Goal: Information Seeking & Learning: Learn about a topic

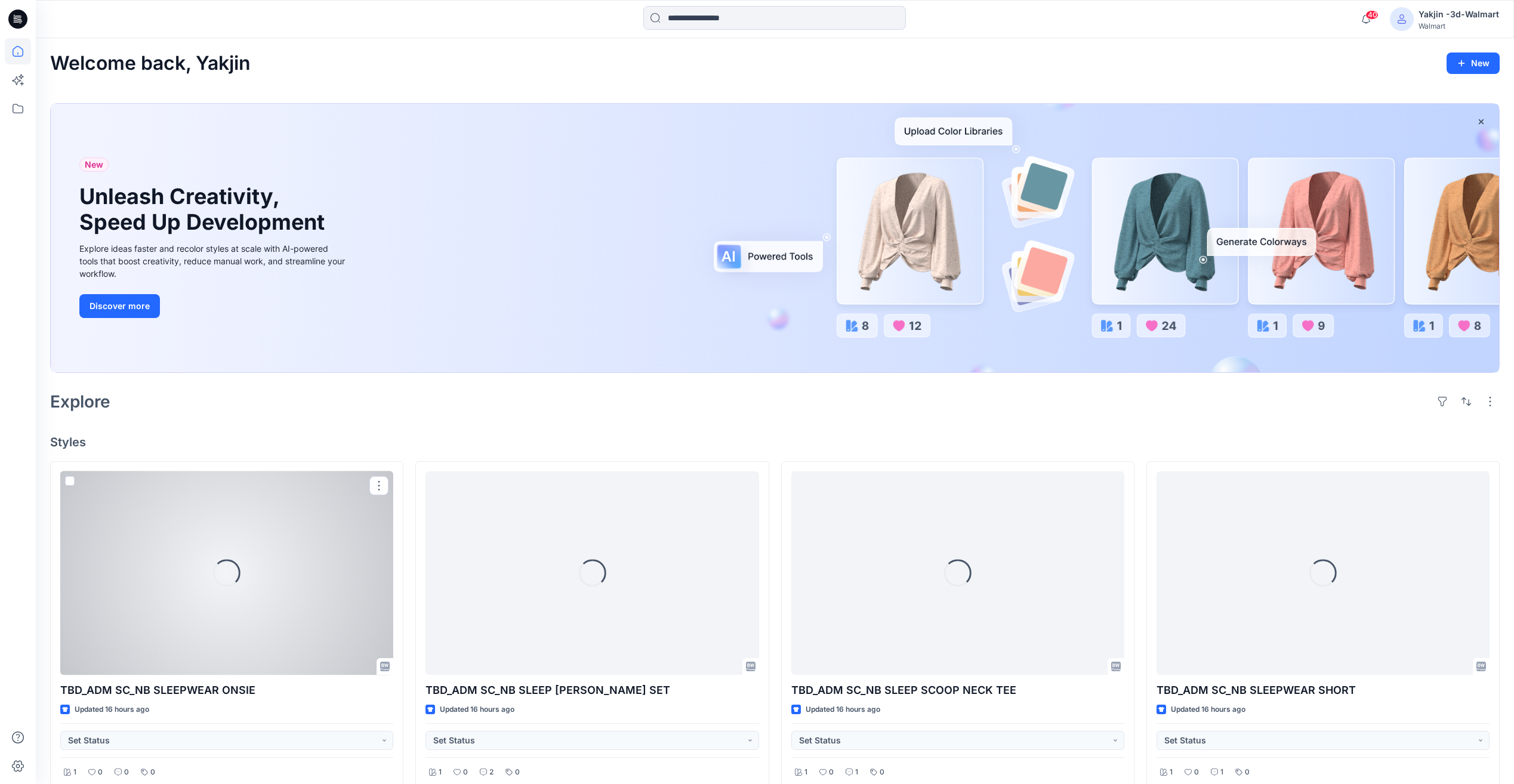
click at [273, 552] on div "Loading..." at bounding box center [227, 573] width 333 height 204
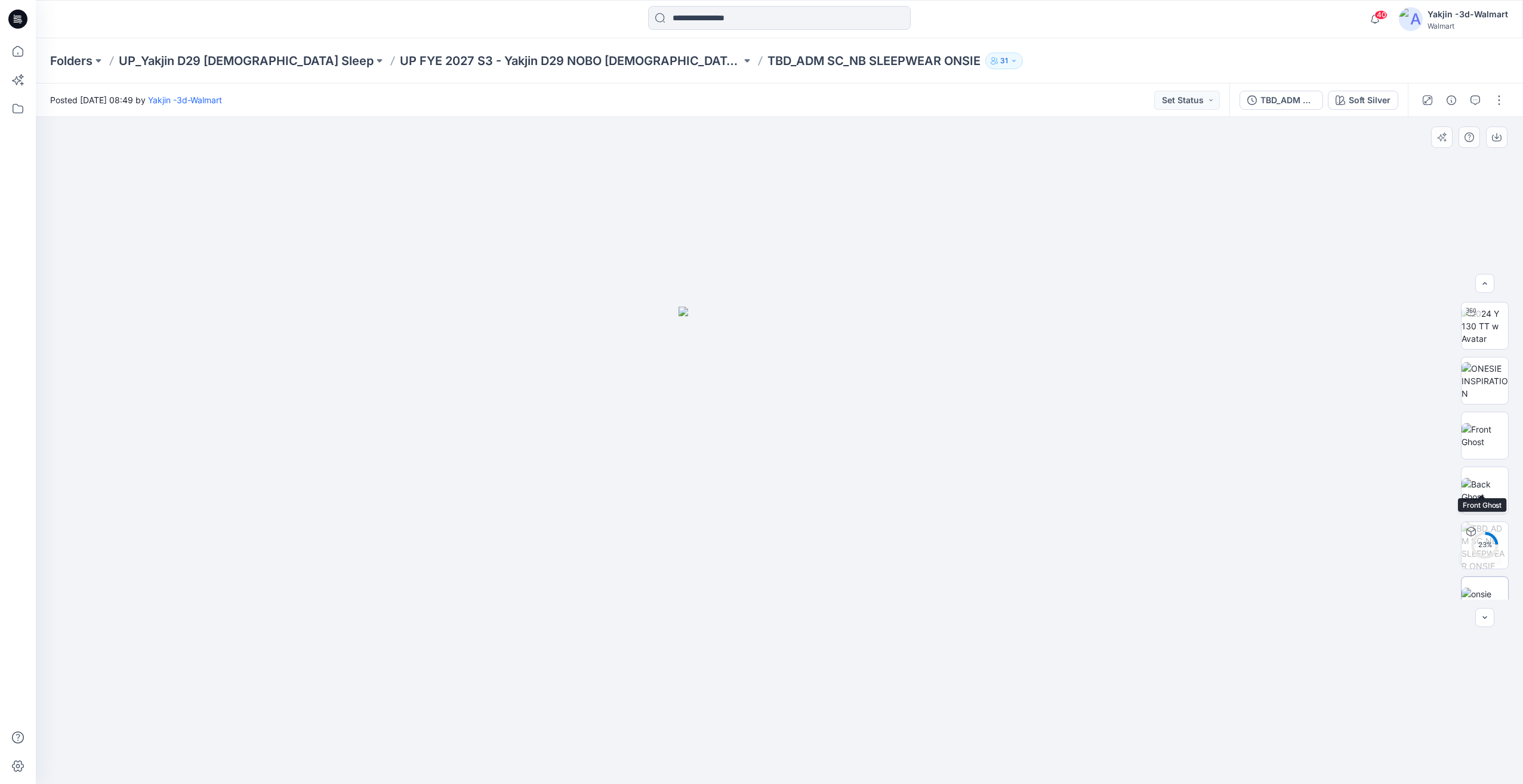
scroll to position [79, 0]
click at [1483, 588] on img at bounding box center [1485, 576] width 46 height 25
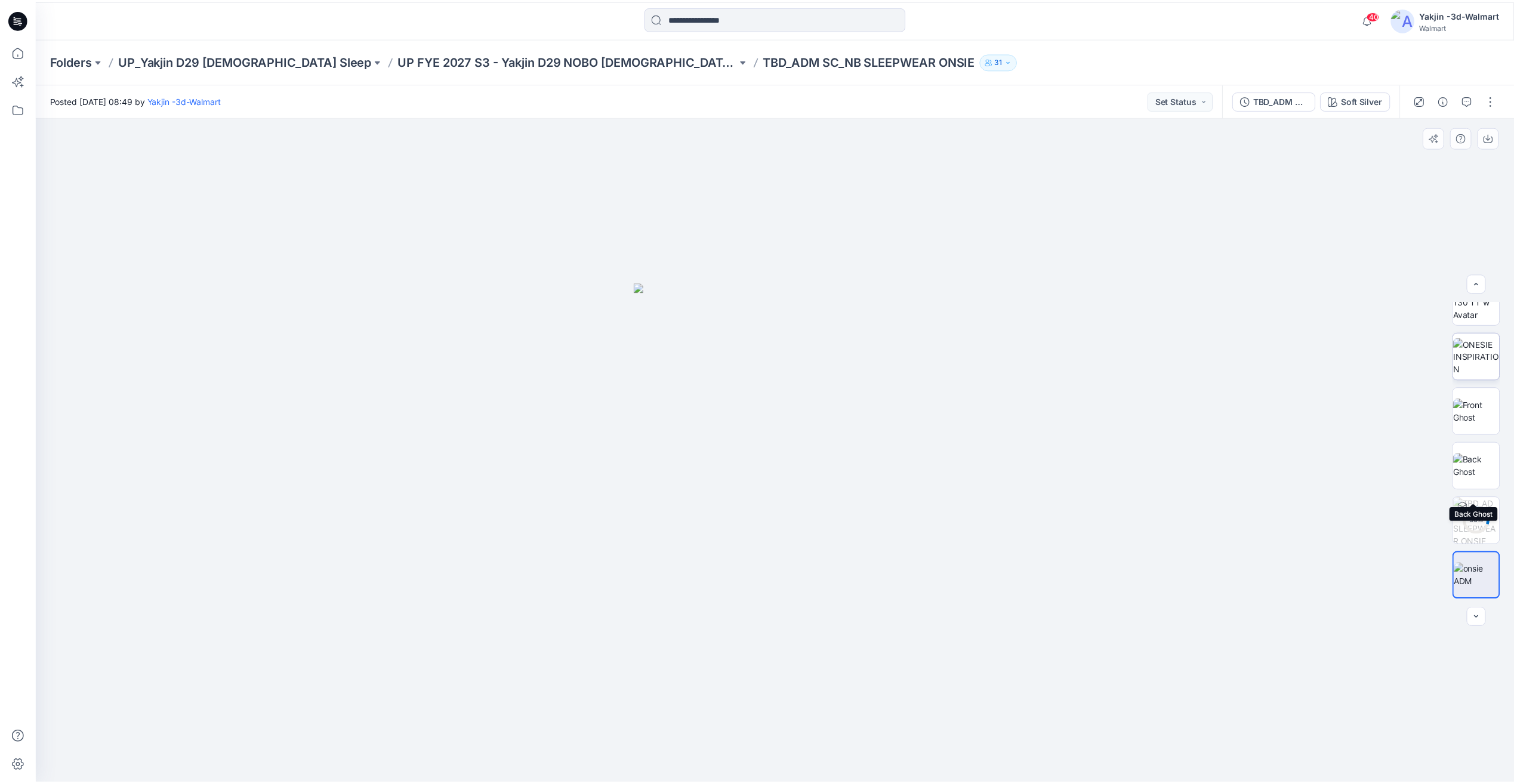
scroll to position [0, 0]
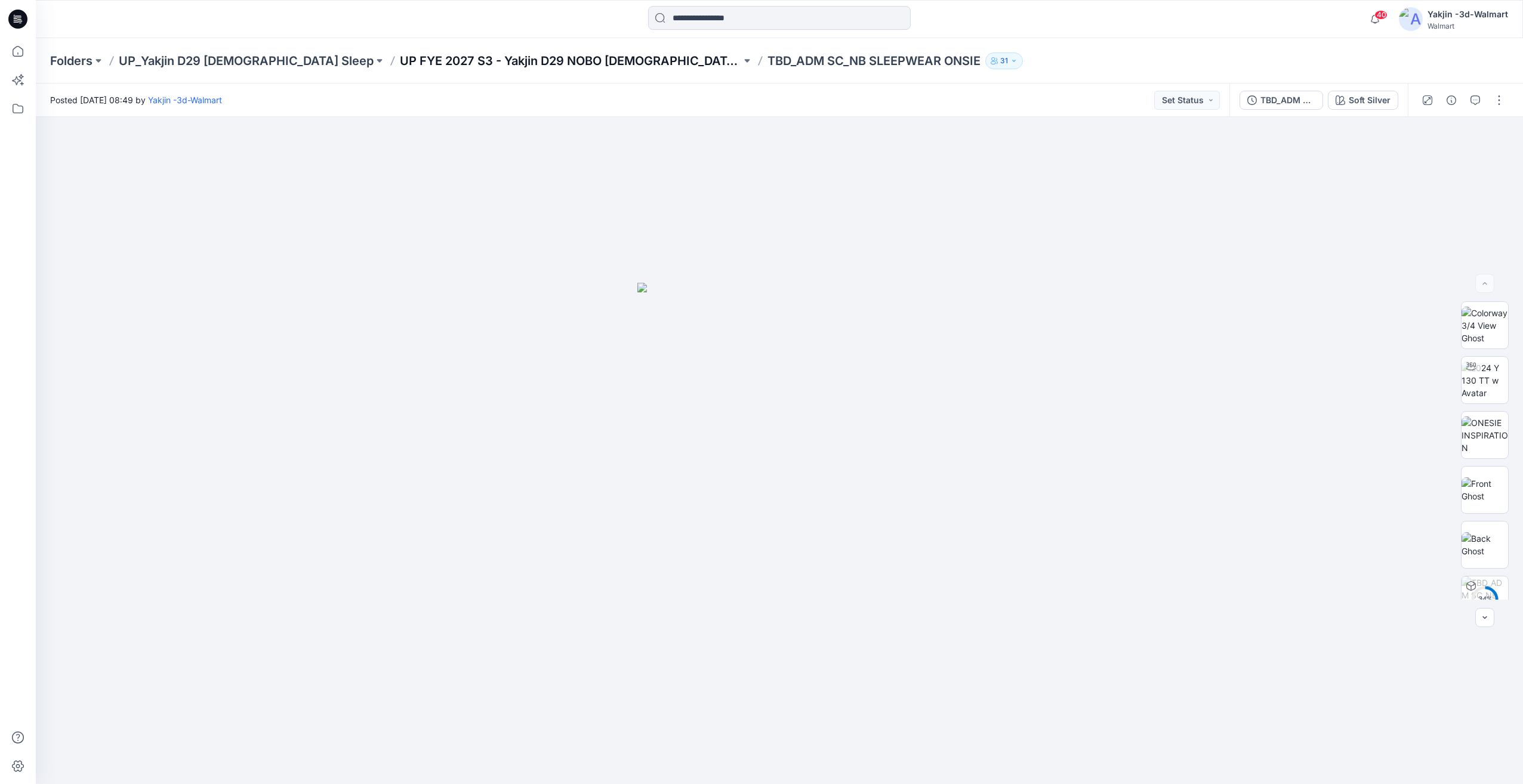
click at [588, 62] on p "UP FYE 2027 S3 - Yakjin D29 NOBO [DEMOGRAPHIC_DATA] Sleepwear" at bounding box center [571, 60] width 342 height 16
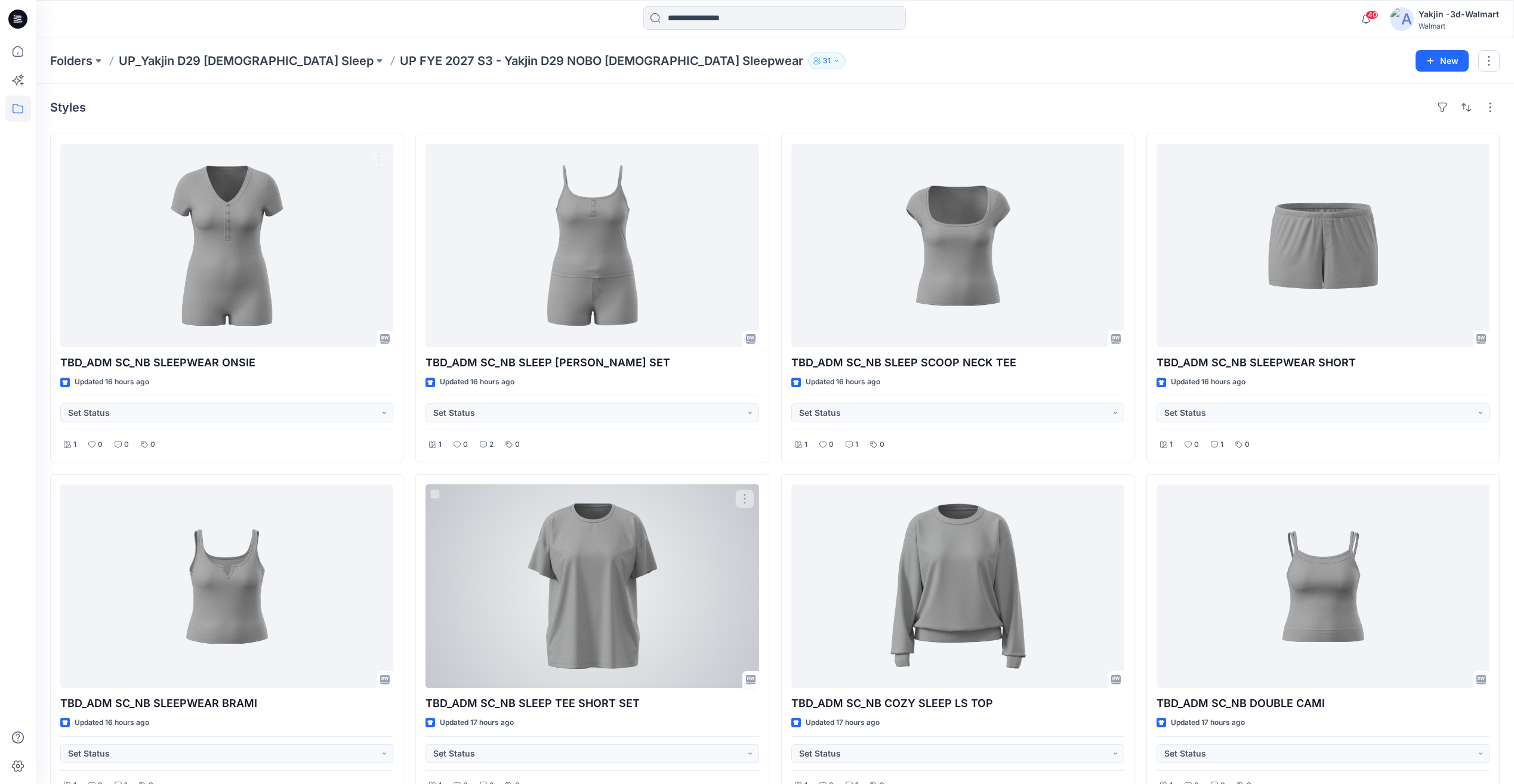
scroll to position [373, 0]
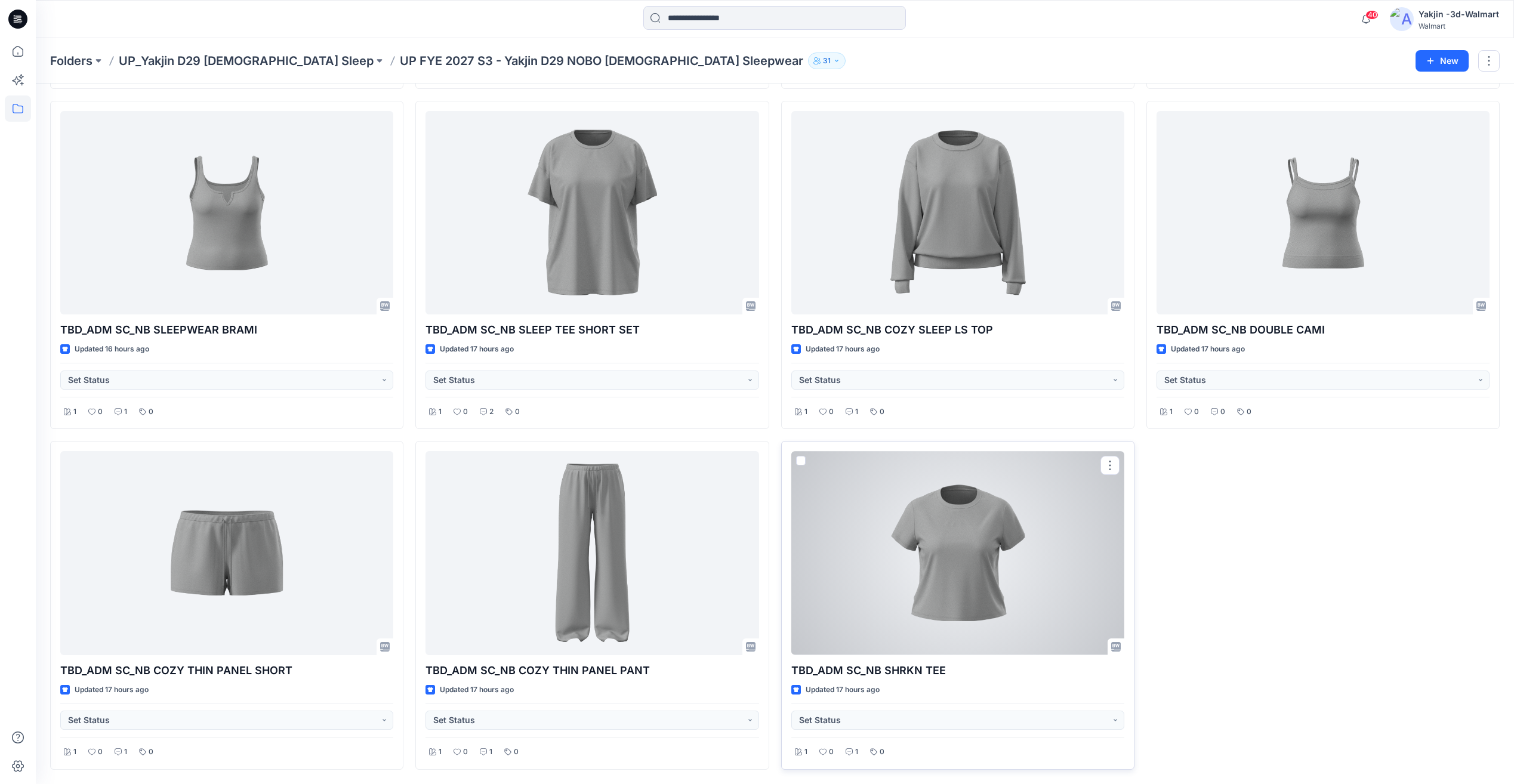
drag, startPoint x: 912, startPoint y: 581, endPoint x: 823, endPoint y: 580, distance: 89.0
click at [912, 581] on div at bounding box center [958, 553] width 333 height 204
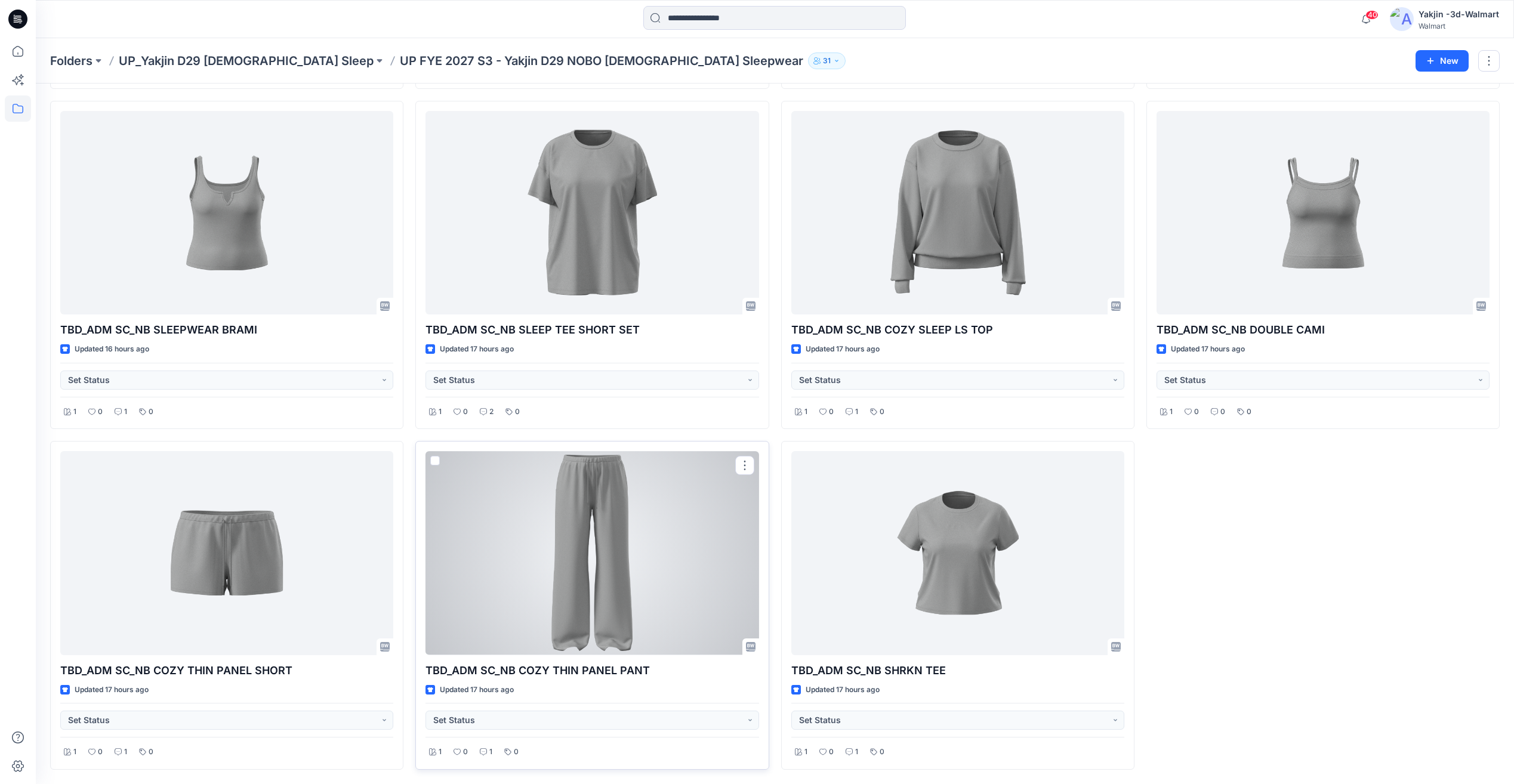
click at [576, 577] on div at bounding box center [592, 553] width 333 height 204
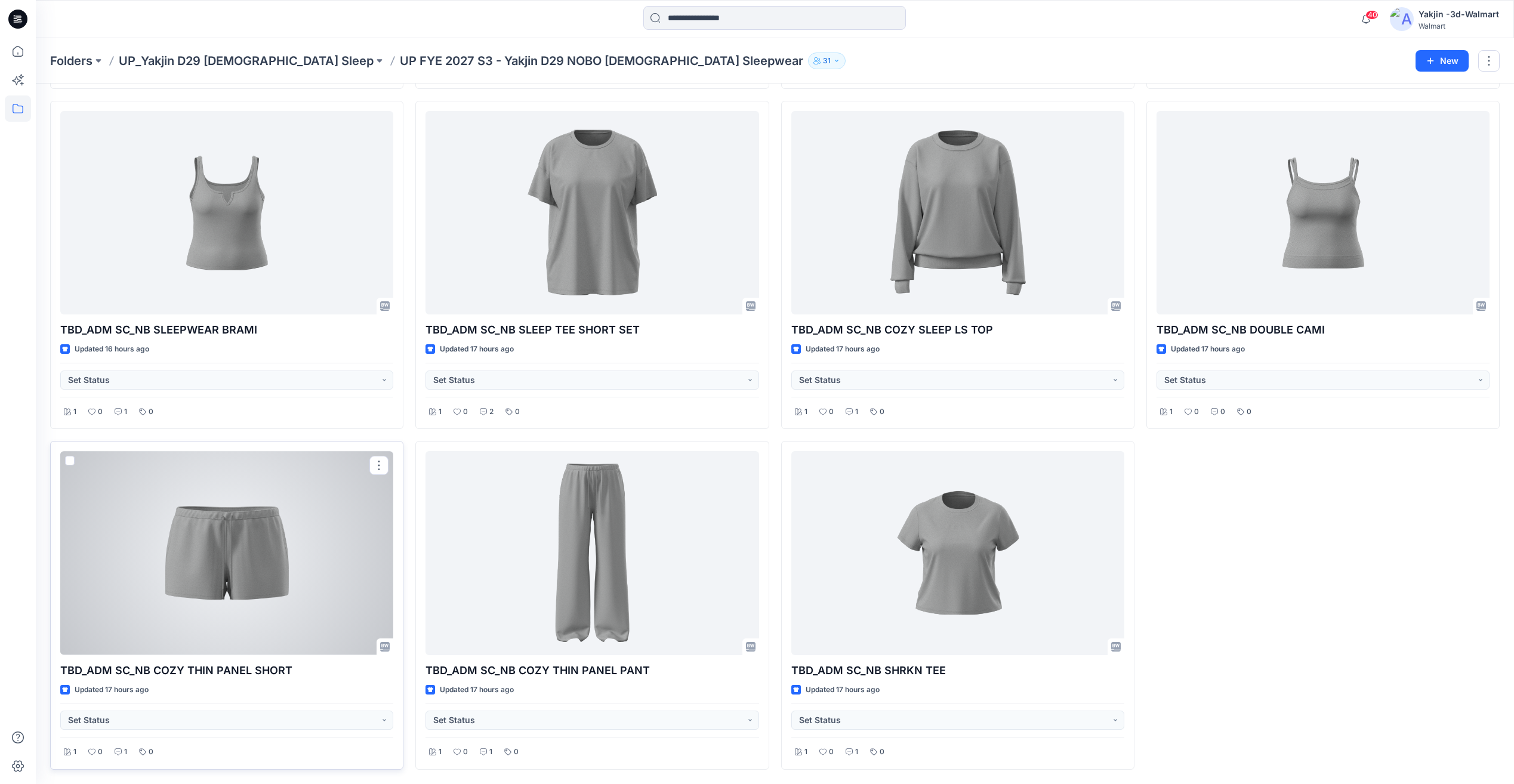
click at [228, 568] on div at bounding box center [227, 553] width 333 height 204
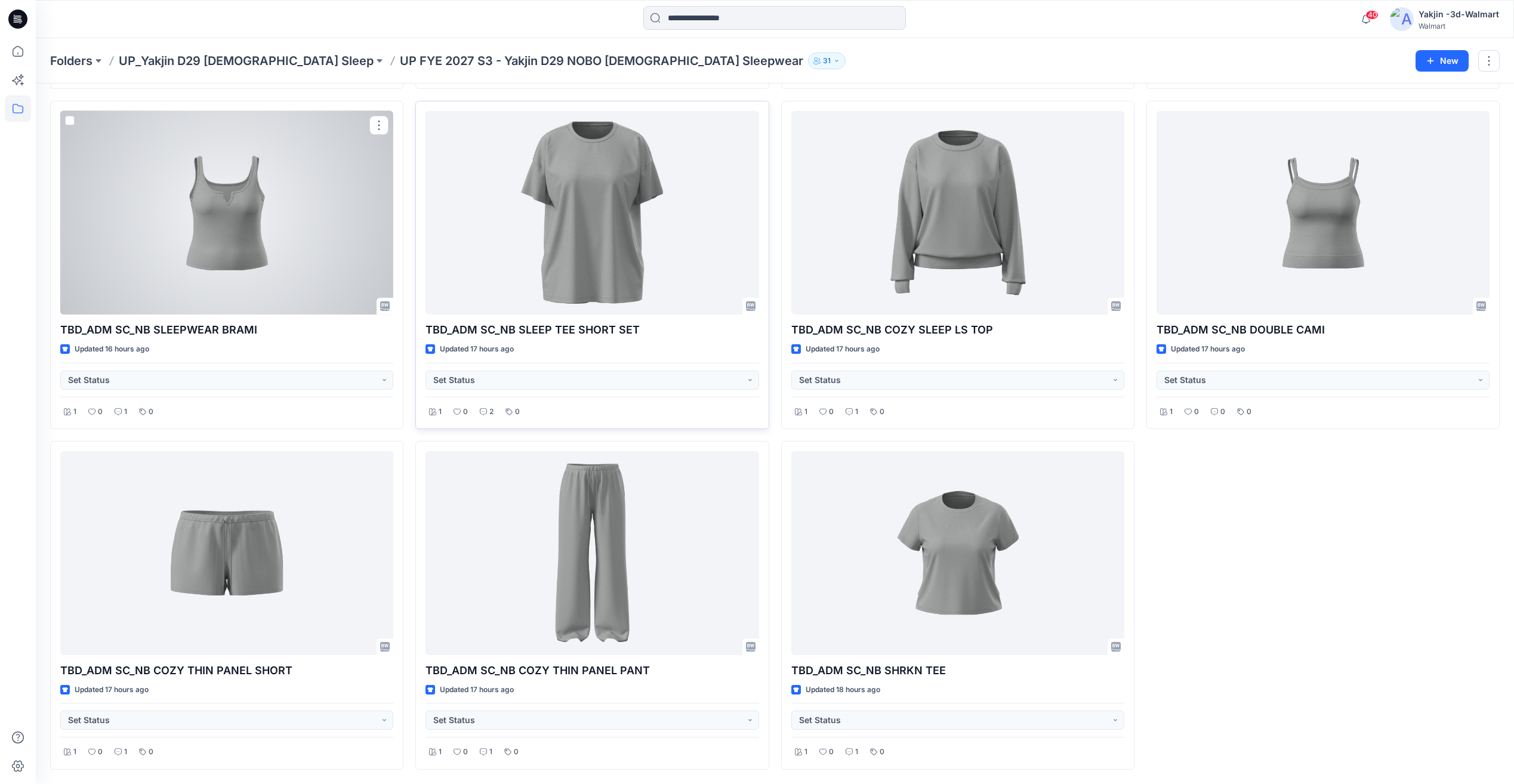
drag, startPoint x: 272, startPoint y: 235, endPoint x: 478, endPoint y: 226, distance: 206.2
click at [272, 235] on div at bounding box center [227, 213] width 333 height 204
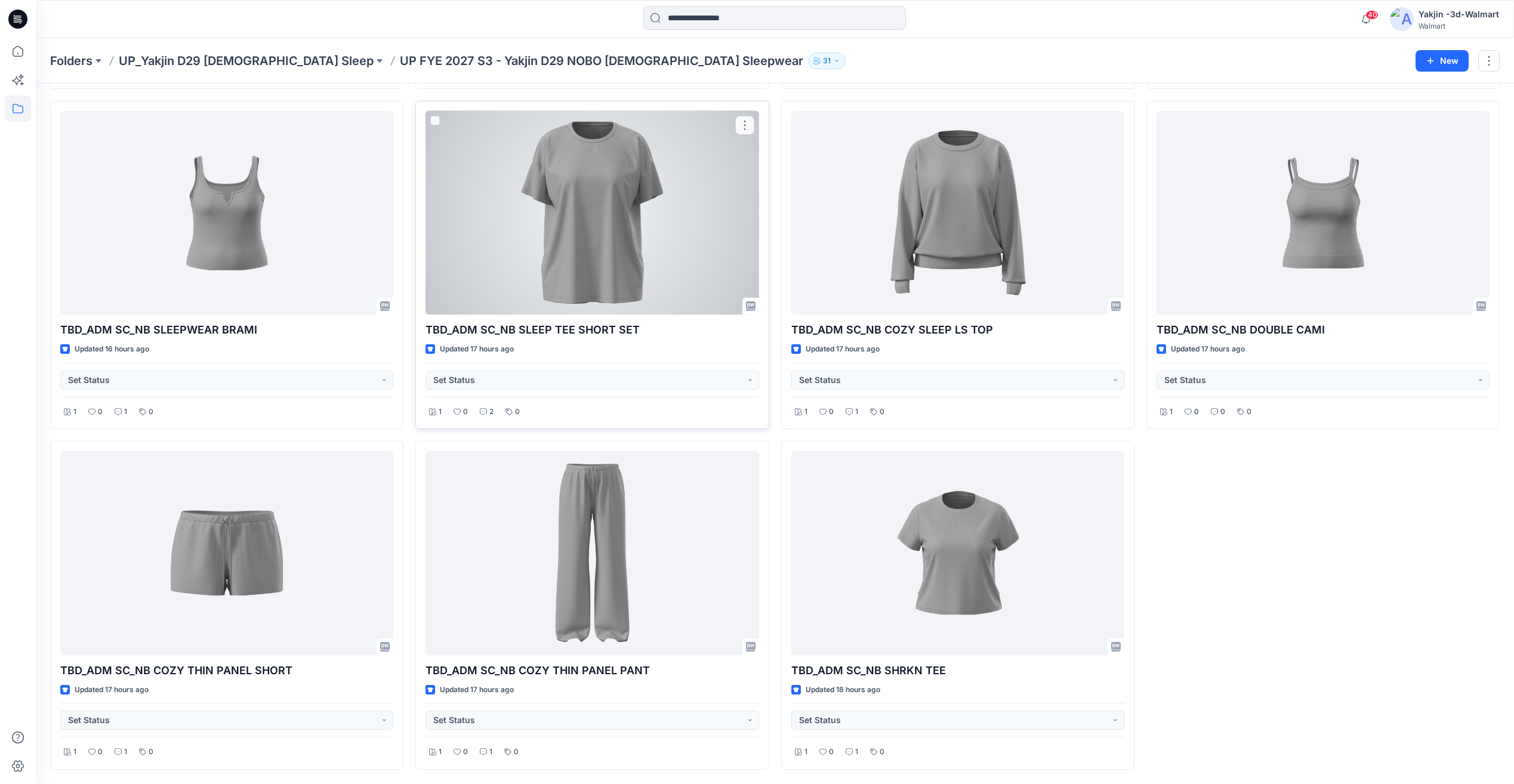
click at [603, 224] on div at bounding box center [592, 213] width 333 height 204
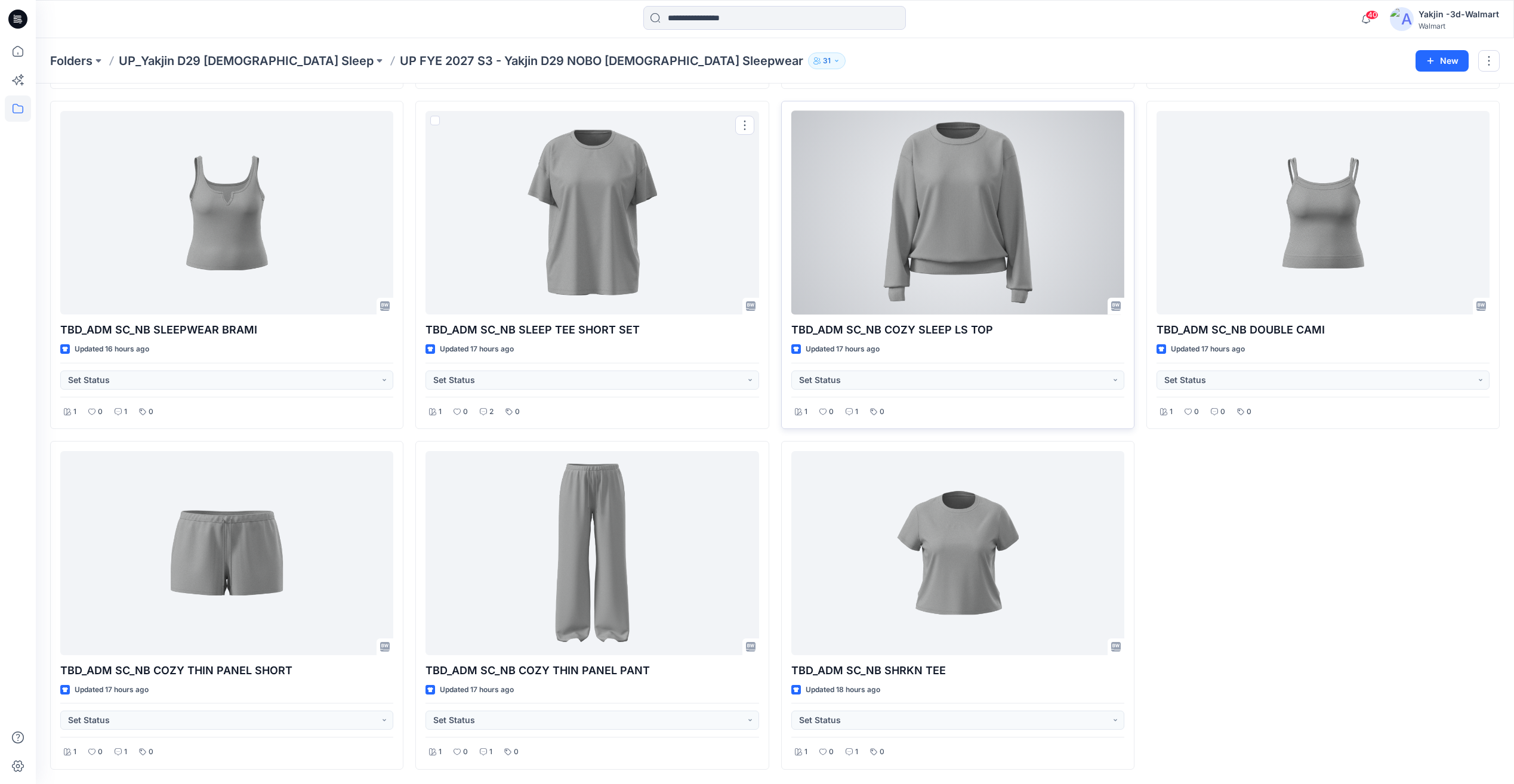
click at [886, 227] on div at bounding box center [958, 213] width 333 height 204
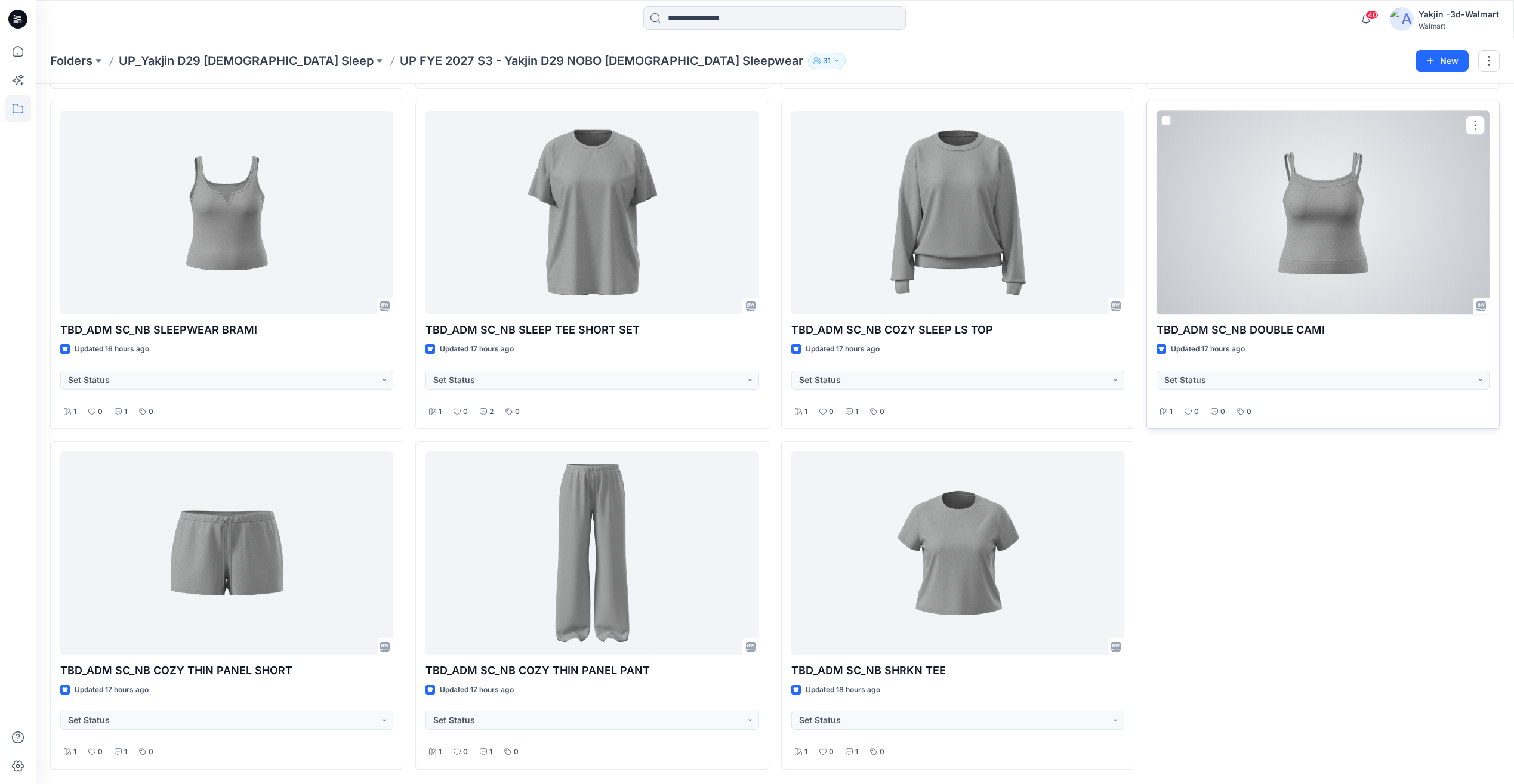
click at [1246, 227] on div at bounding box center [1323, 213] width 333 height 204
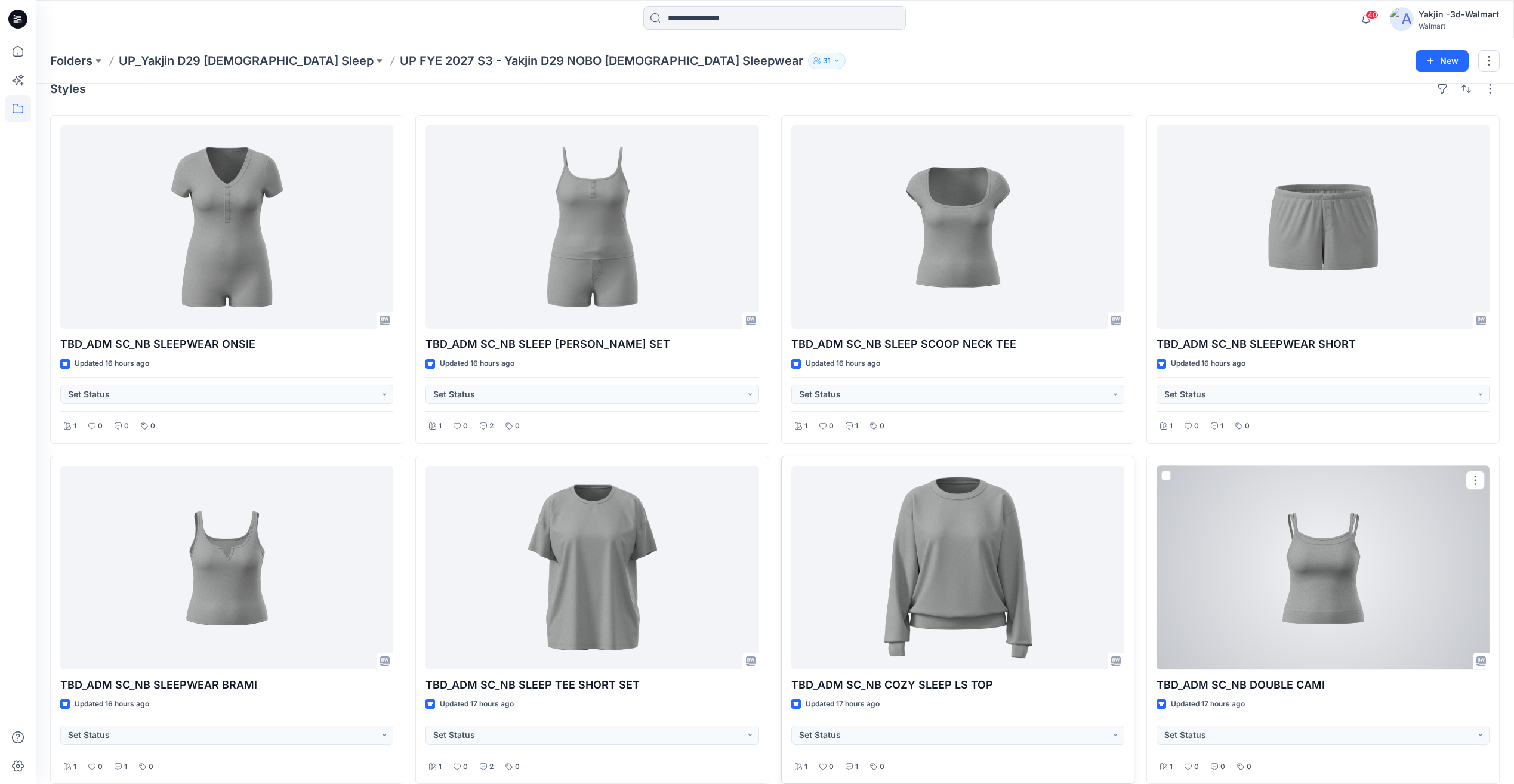
scroll to position [0, 0]
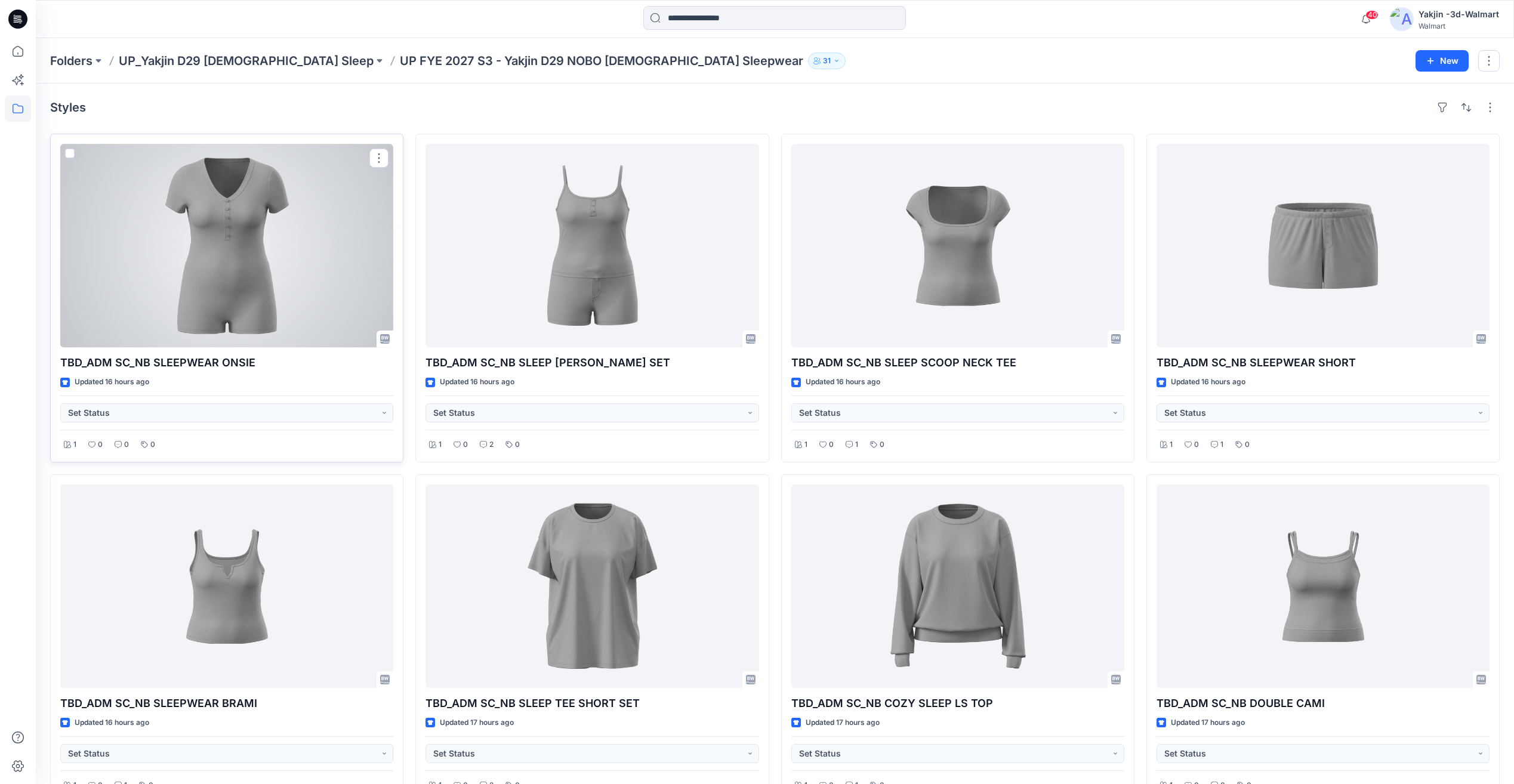
click at [246, 285] on div at bounding box center [227, 246] width 333 height 204
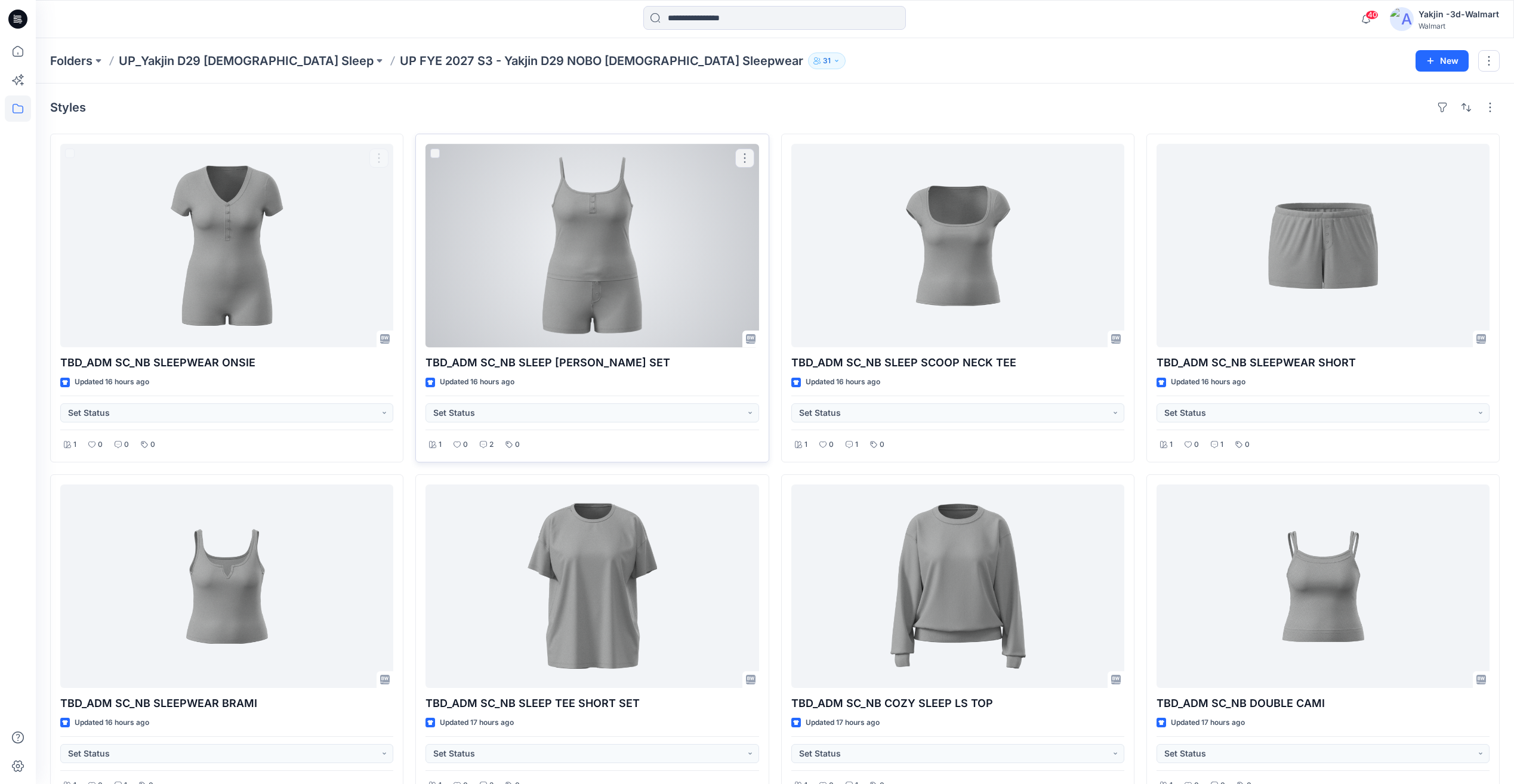
click at [529, 271] on div at bounding box center [592, 246] width 333 height 204
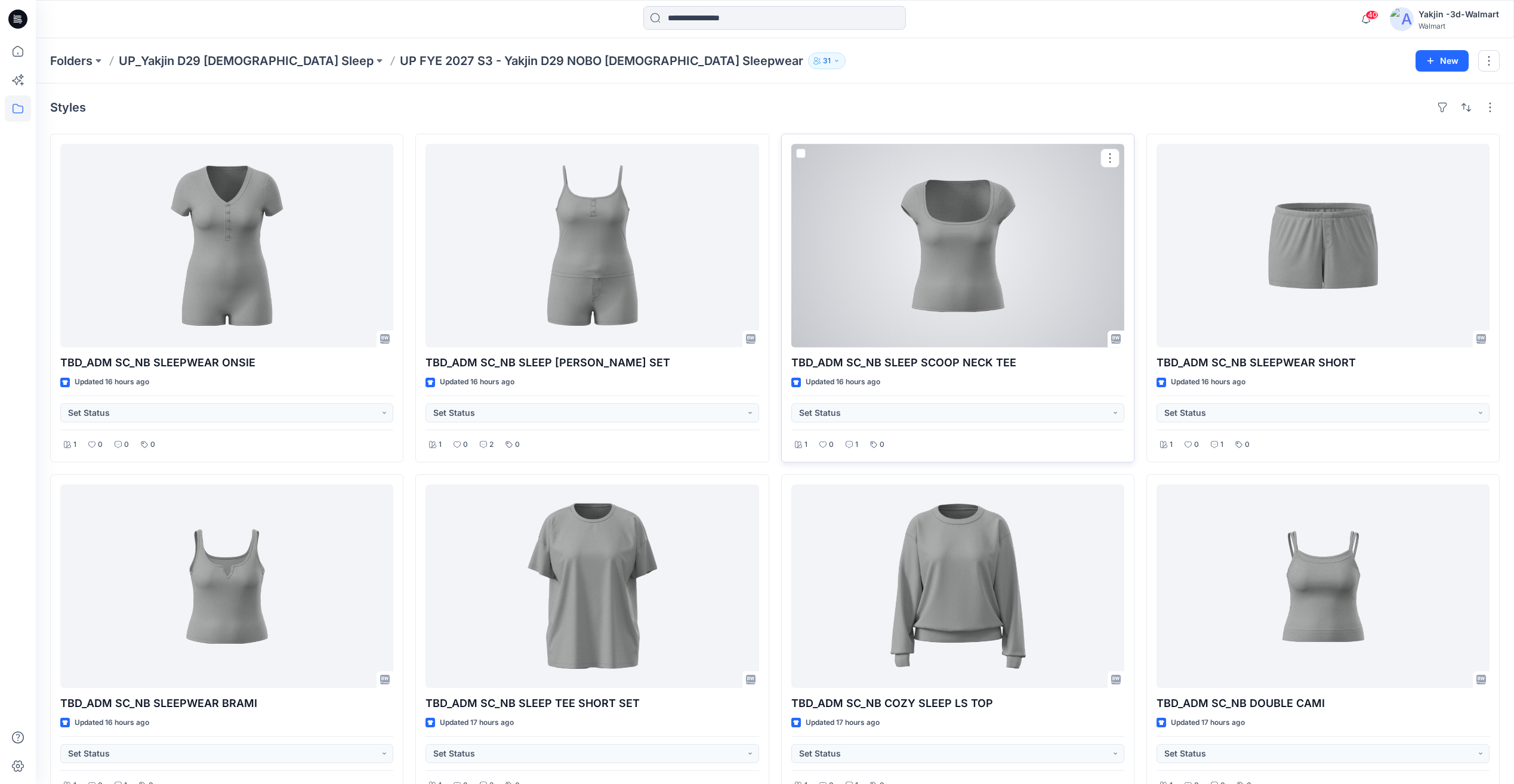
click at [938, 244] on div at bounding box center [958, 246] width 333 height 204
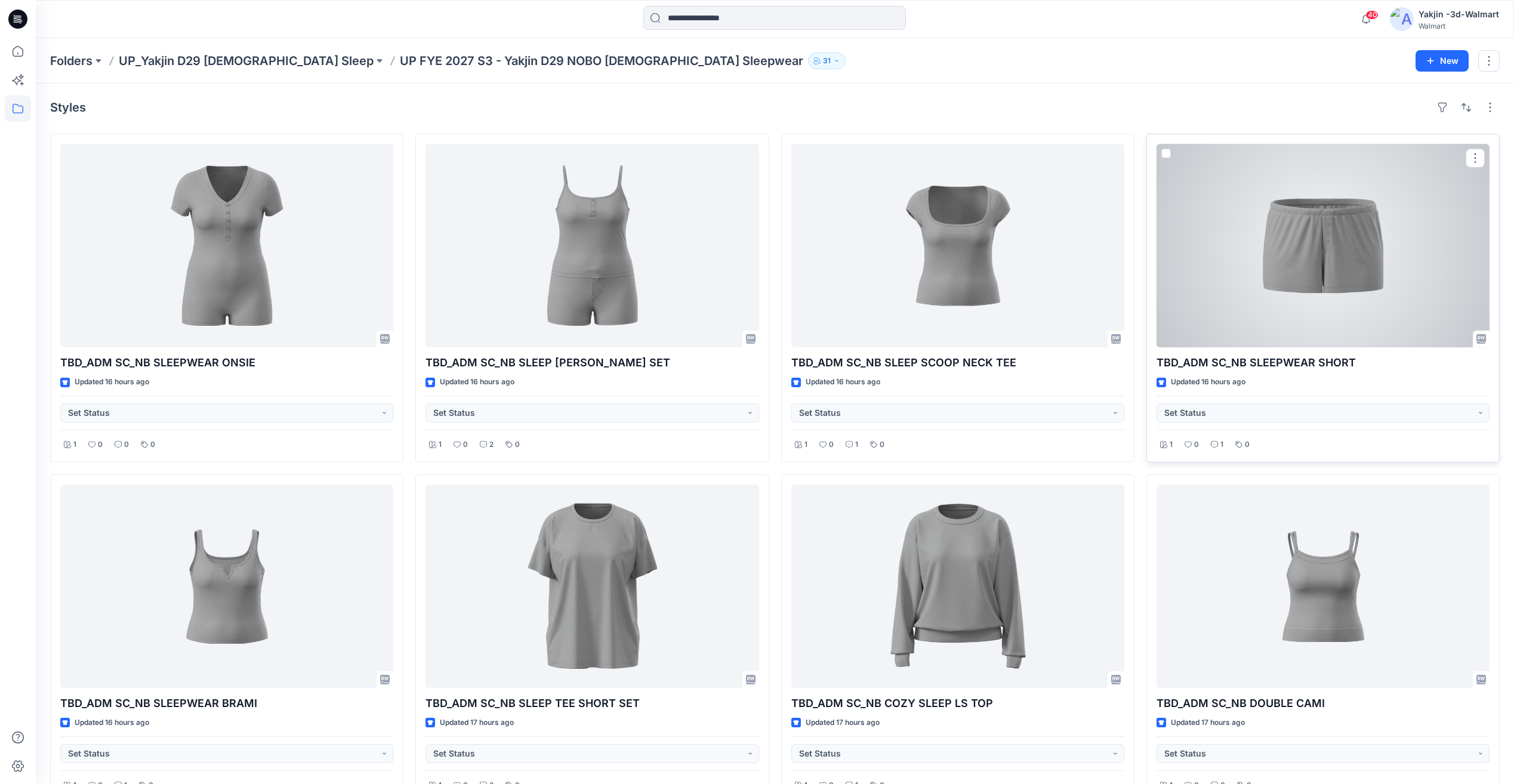
click at [1306, 230] on div at bounding box center [1323, 246] width 333 height 204
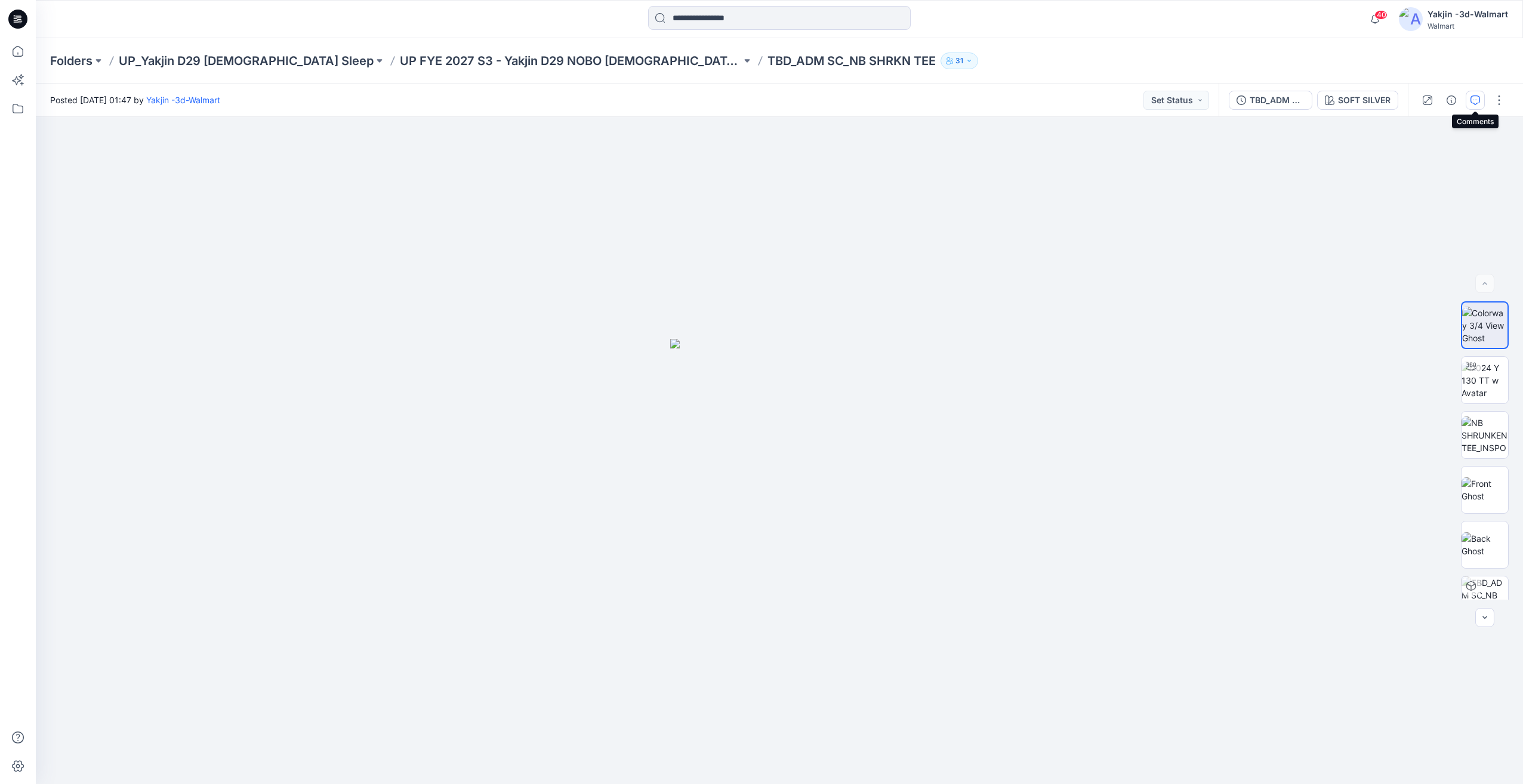
click at [1475, 96] on icon "button" at bounding box center [1475, 101] width 10 height 10
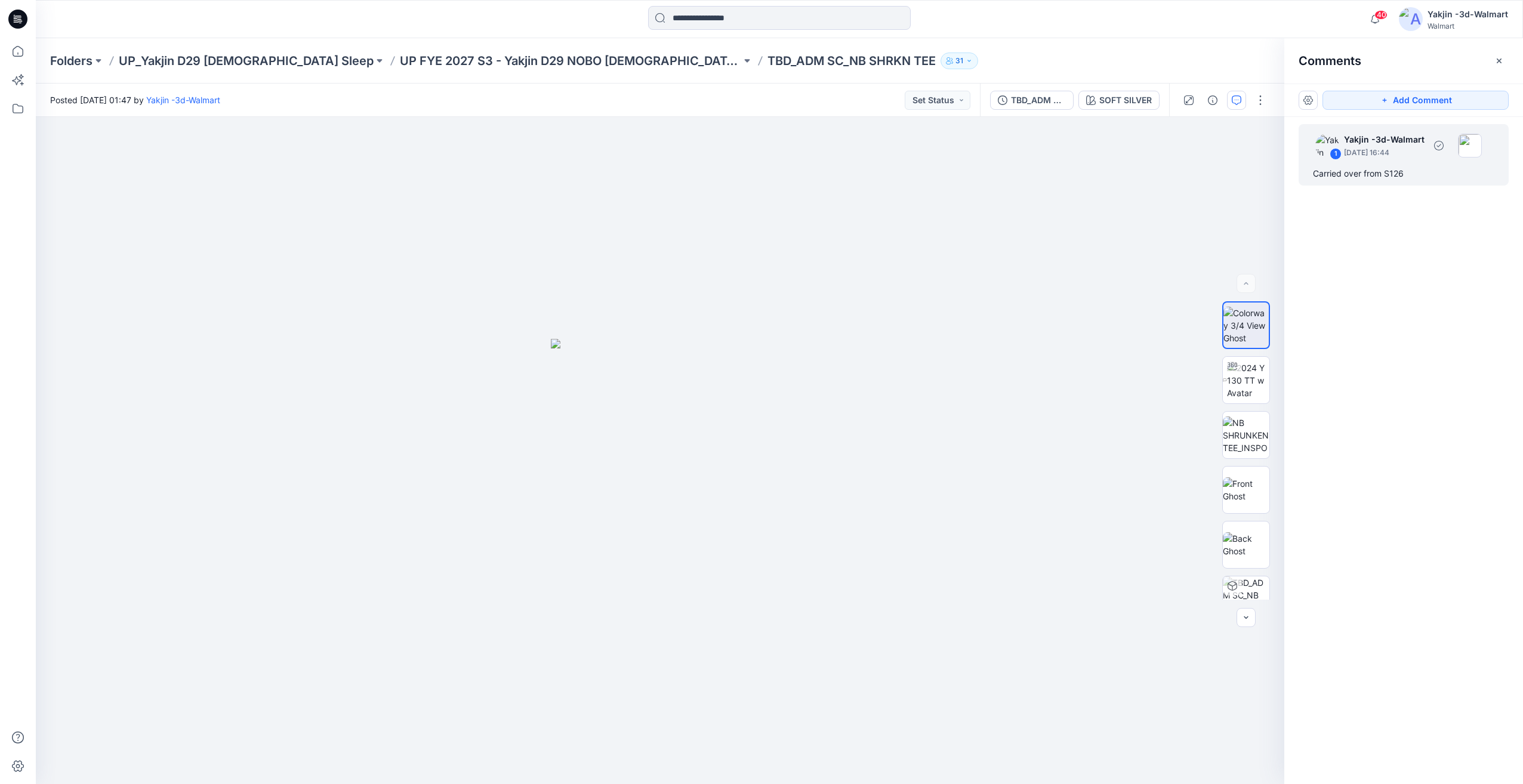
click at [1383, 180] on div "Carried over from S126" at bounding box center [1403, 173] width 181 height 14
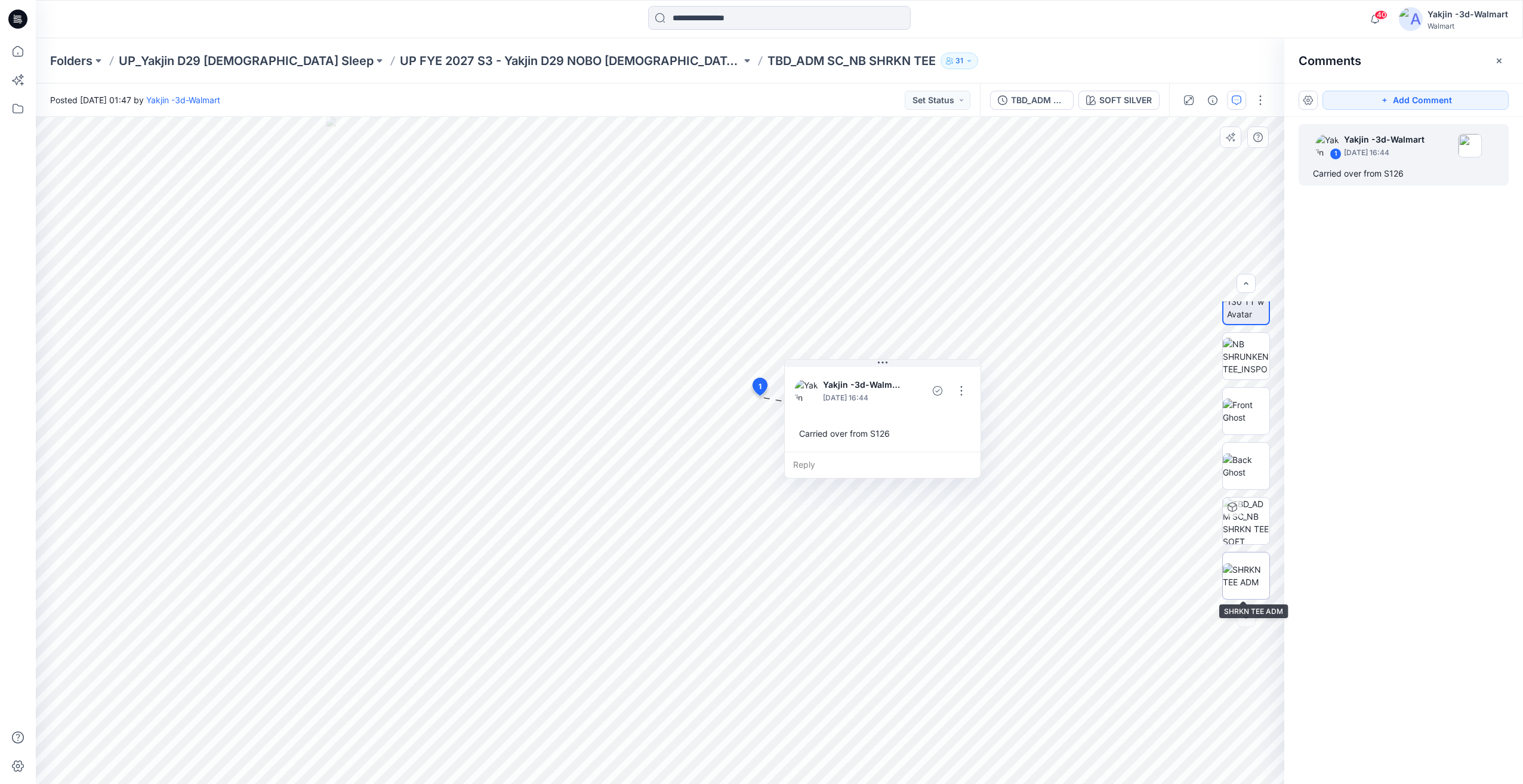
click at [1256, 579] on img at bounding box center [1246, 576] width 46 height 25
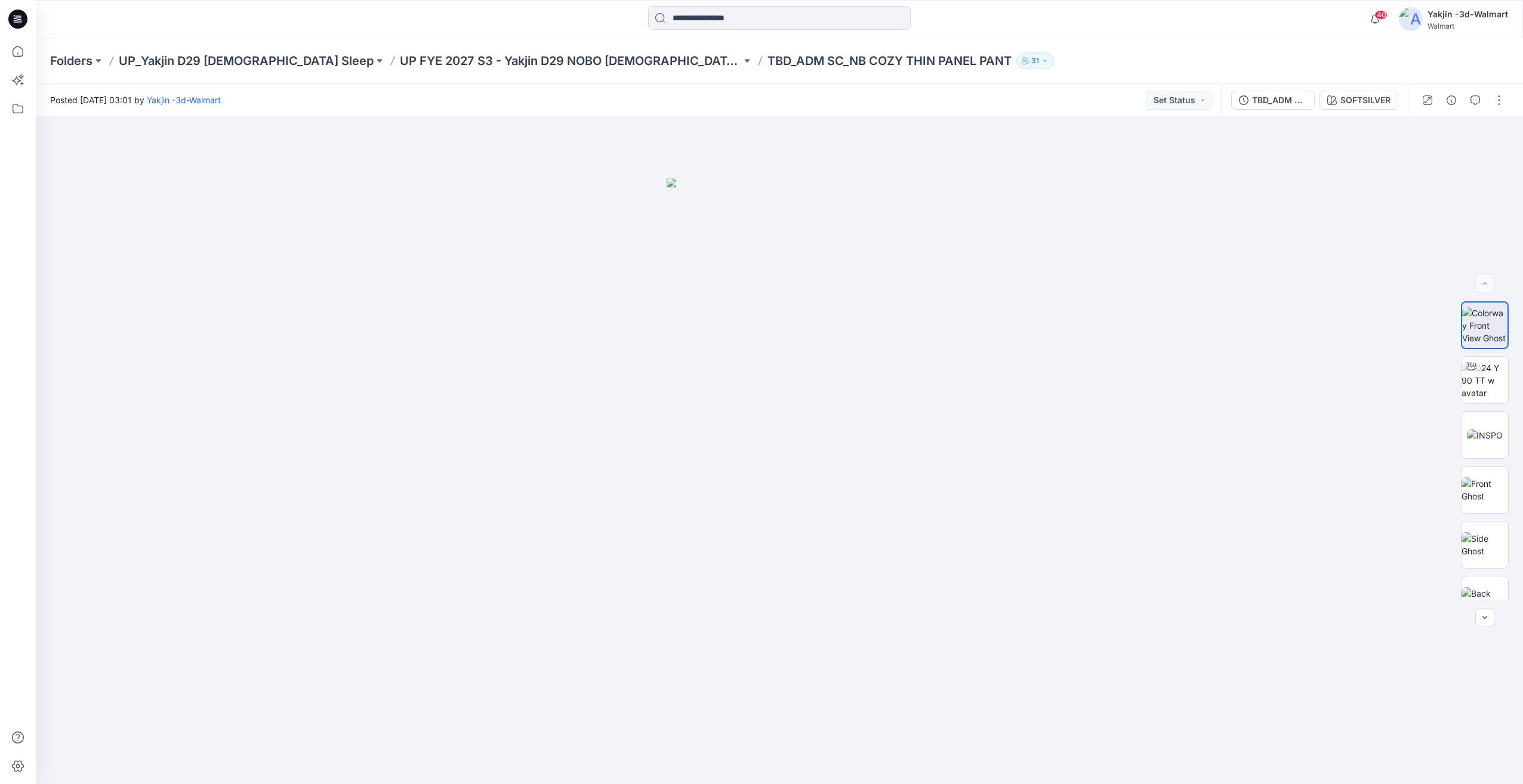
click at [1486, 101] on div at bounding box center [1463, 100] width 110 height 34
click at [1478, 101] on icon "button" at bounding box center [1475, 101] width 10 height 10
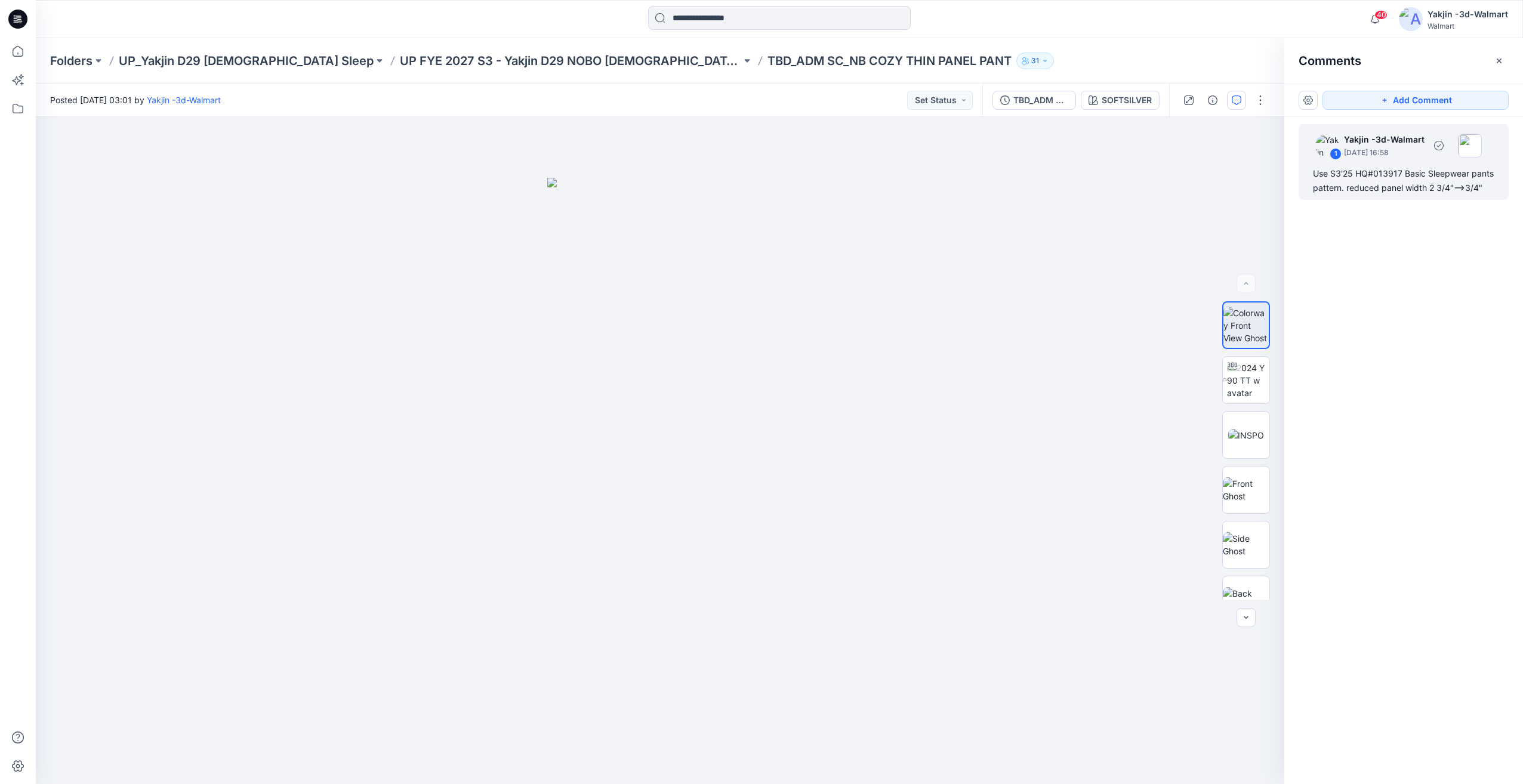
click at [1364, 191] on div "Use S3'25 HQ#013917 Basic Sleepwear pants pattern. reduced panel width 2 3/4"--…" at bounding box center [1403, 180] width 181 height 29
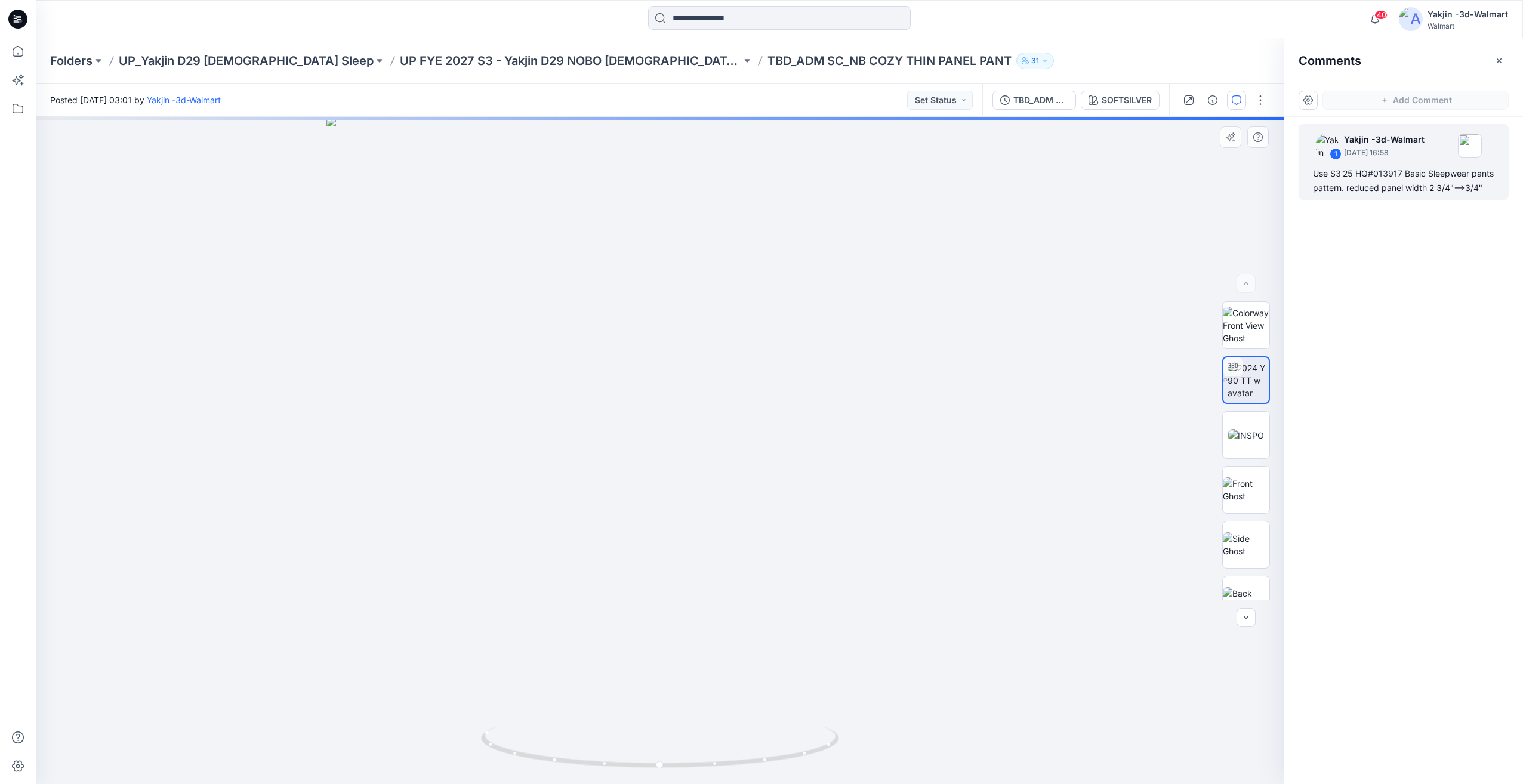
drag, startPoint x: 797, startPoint y: 677, endPoint x: 679, endPoint y: 689, distance: 118.6
click at [656, 675] on div "SOFTSILVER Loading... Material Properties Loading..." at bounding box center [660, 451] width 1249 height 667
drag, startPoint x: 730, startPoint y: 752, endPoint x: 676, endPoint y: 752, distance: 54.0
click at [673, 752] on div "SOFTSILVER Loading... Material Properties Loading..." at bounding box center [660, 451] width 1249 height 667
click at [725, 750] on div "SOFTSILVER Loading... Material Properties Loading..." at bounding box center [660, 451] width 1249 height 667
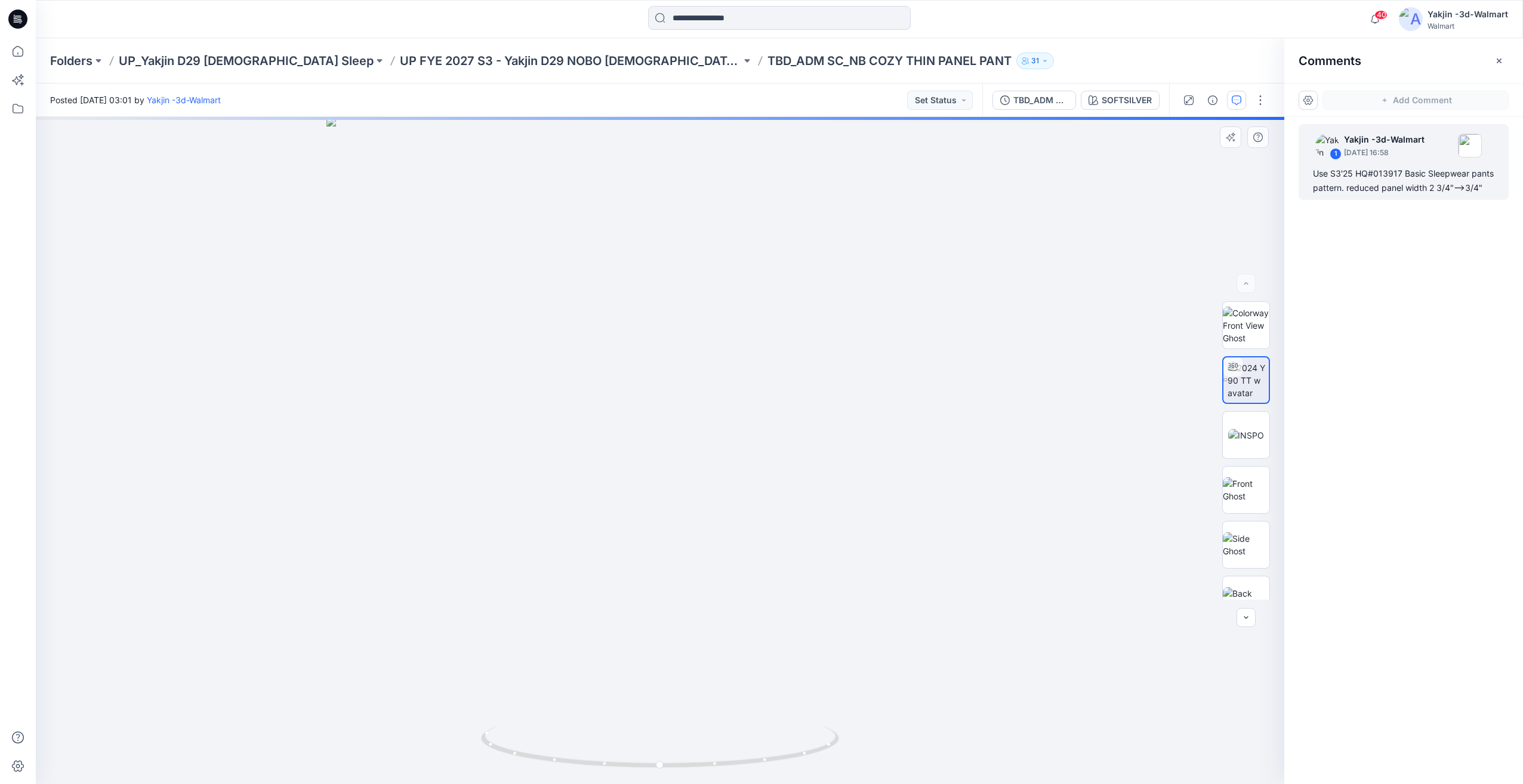
click at [683, 763] on div "SOFTSILVER Loading... Material Properties Loading..." at bounding box center [660, 451] width 1249 height 667
click at [653, 761] on div "SOFTSILVER Loading... Material Properties Loading..." at bounding box center [660, 451] width 1249 height 667
drag, startPoint x: 669, startPoint y: 757, endPoint x: 647, endPoint y: 757, distance: 22.0
click at [647, 757] on div "SOFTSILVER Loading... Material Properties Loading..." at bounding box center [660, 451] width 1249 height 667
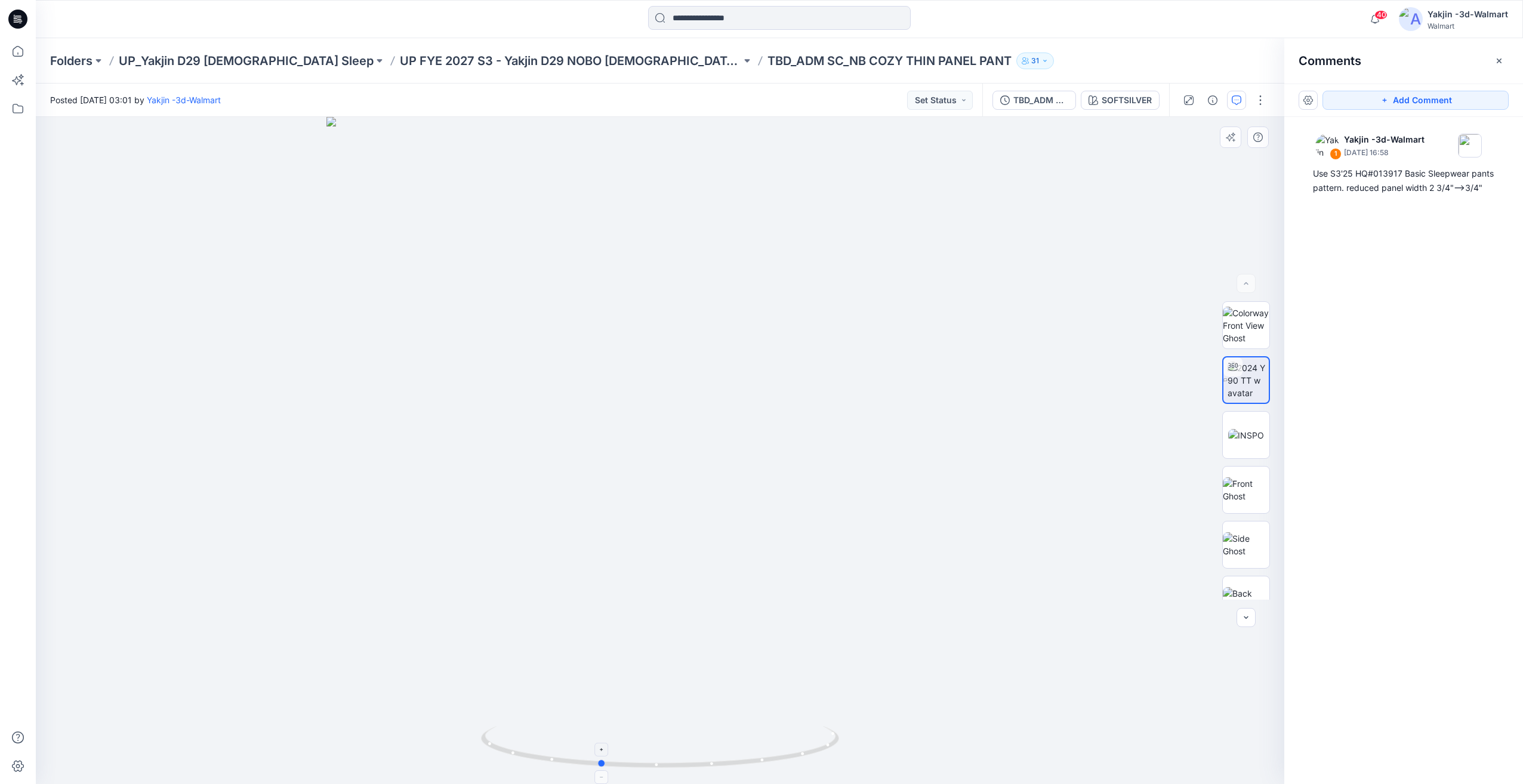
drag, startPoint x: 652, startPoint y: 765, endPoint x: 602, endPoint y: 754, distance: 51.2
click at [602, 754] on icon at bounding box center [662, 748] width 361 height 45
click at [781, 686] on div at bounding box center [660, 451] width 1249 height 667
drag, startPoint x: 736, startPoint y: 712, endPoint x: 815, endPoint y: 713, distance: 79.0
click at [815, 713] on div at bounding box center [660, 451] width 1249 height 667
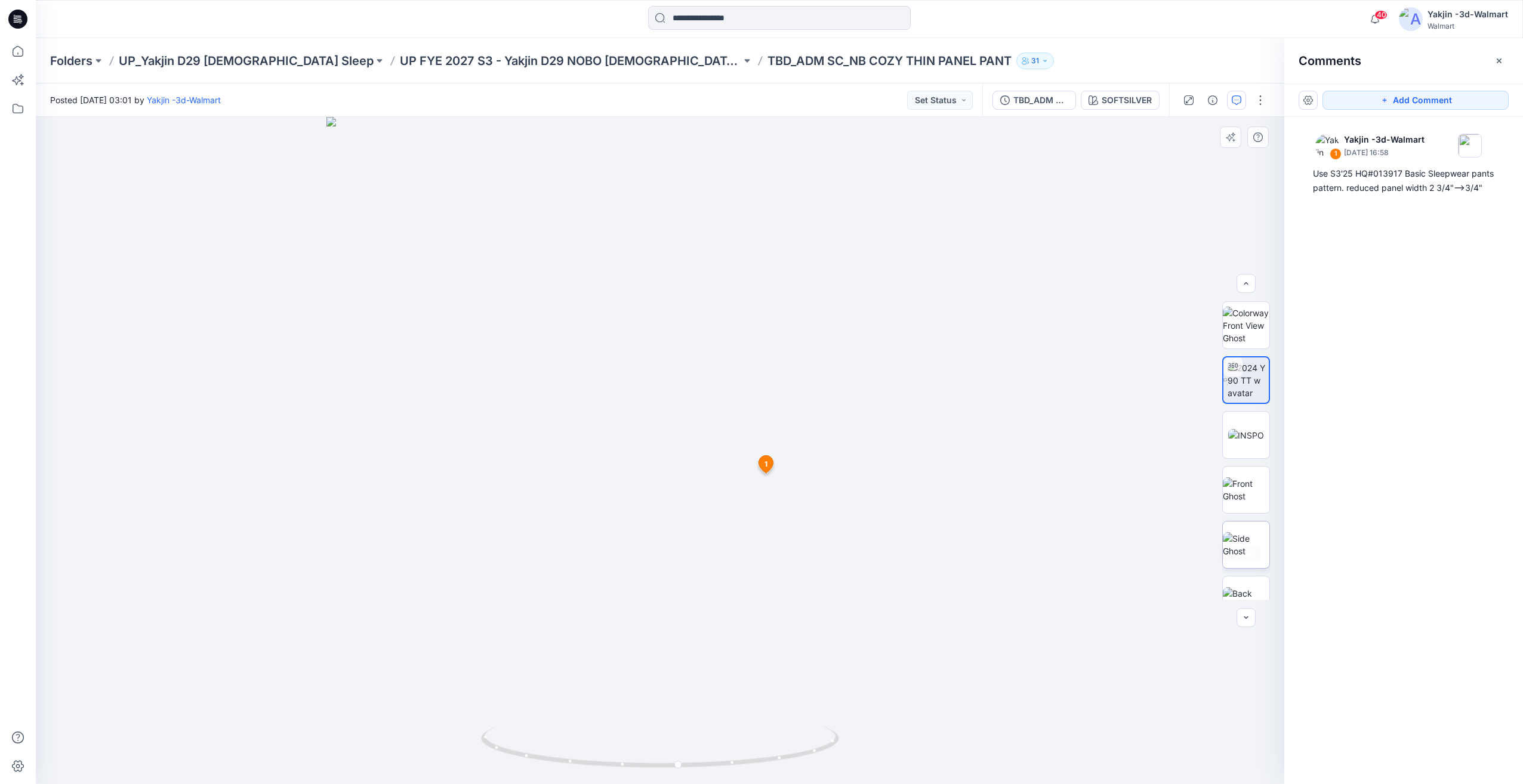
scroll to position [134, 0]
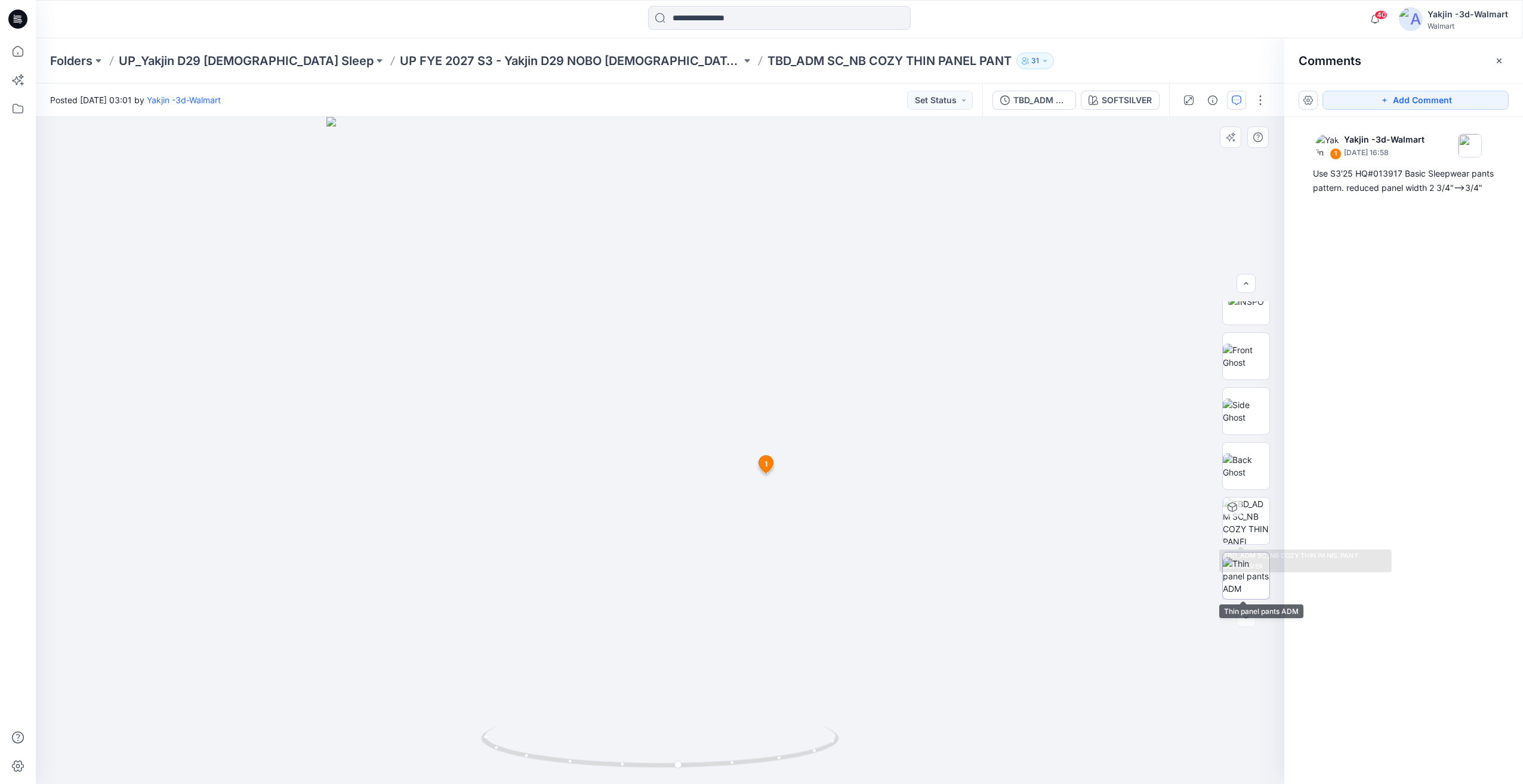
click at [1260, 580] on img at bounding box center [1246, 576] width 46 height 38
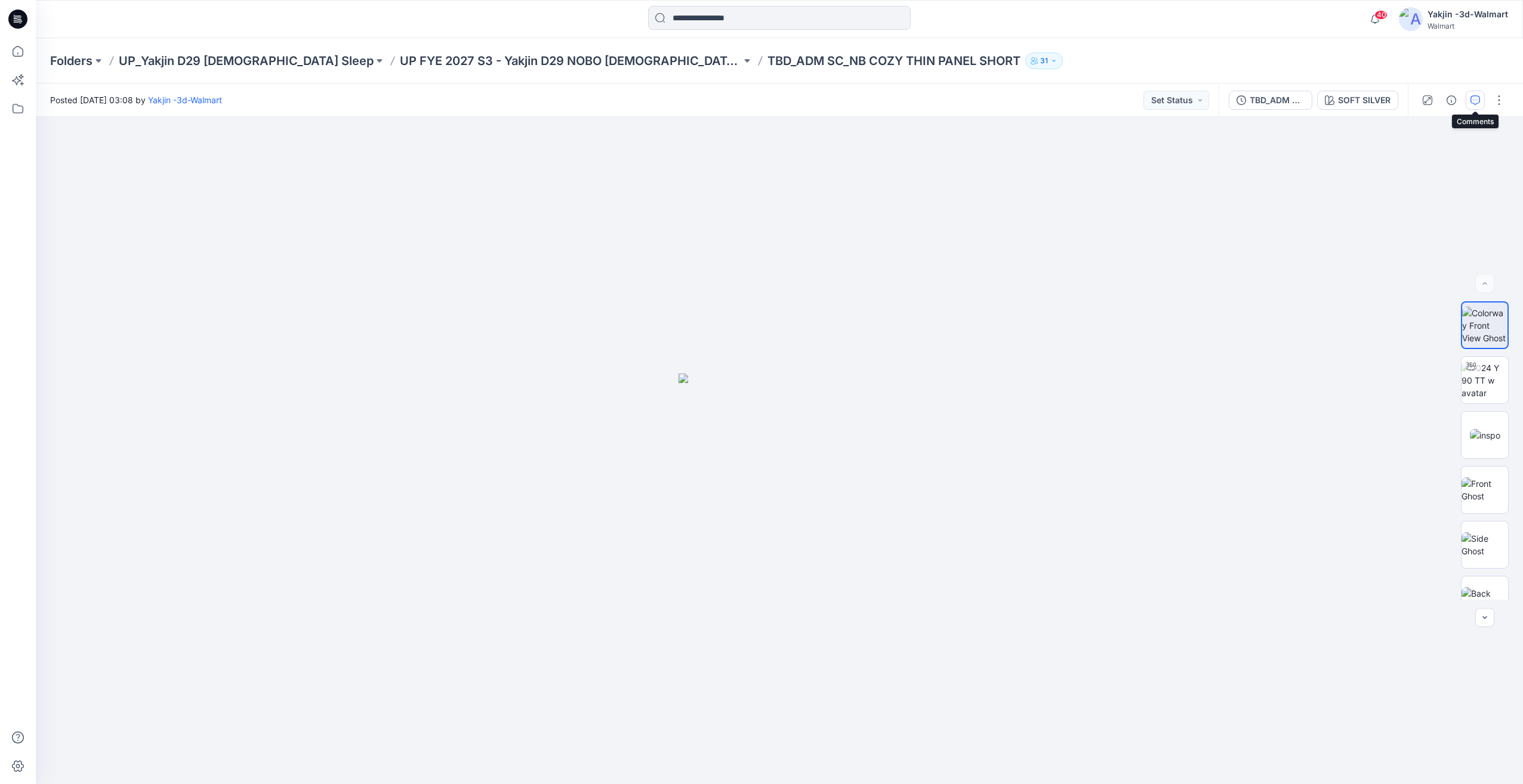
click at [1473, 96] on icon "button" at bounding box center [1475, 101] width 10 height 10
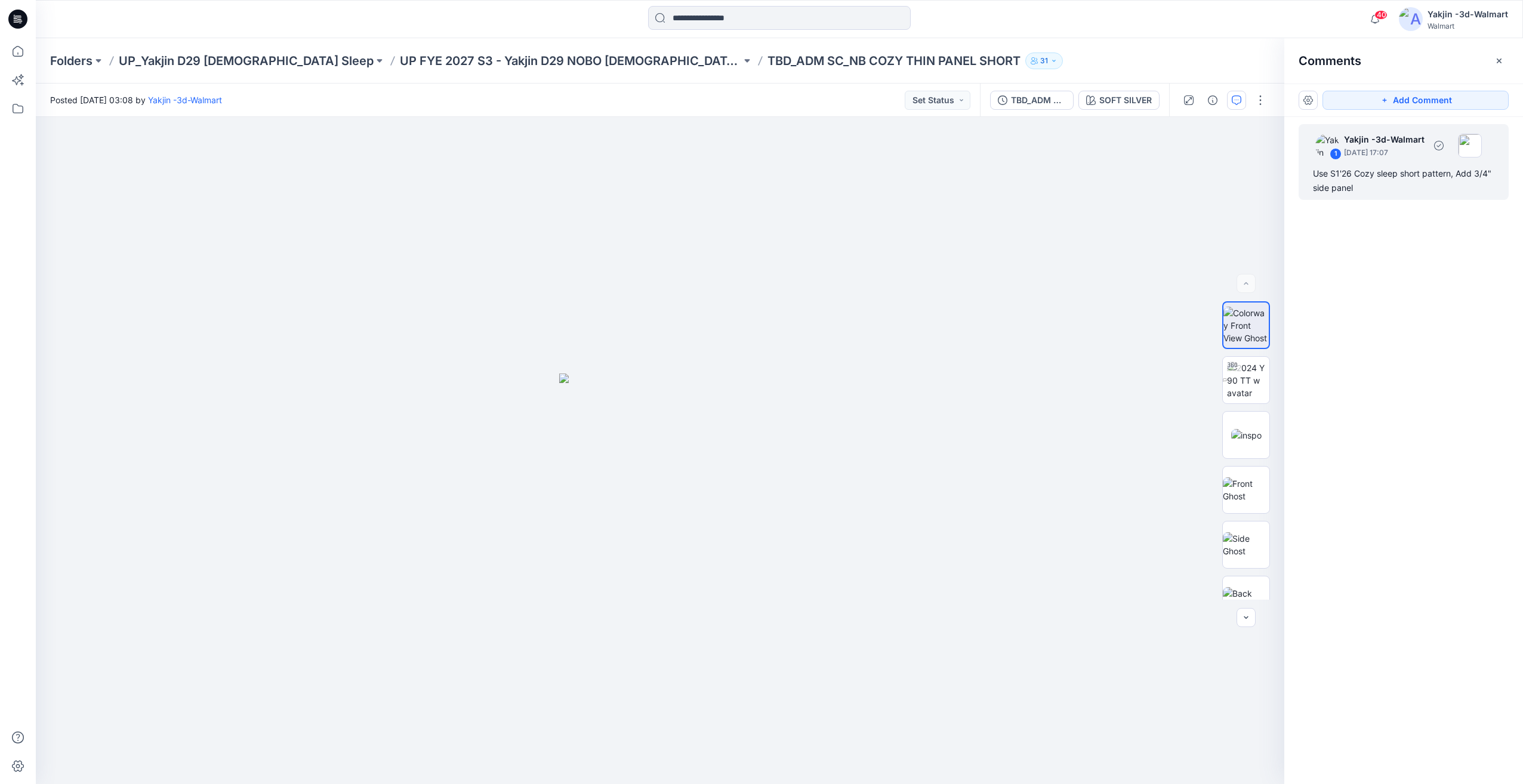
click at [1396, 192] on div "Use S1'26 Cozy sleep short pattern, Add 3/4" side panel" at bounding box center [1403, 180] width 181 height 29
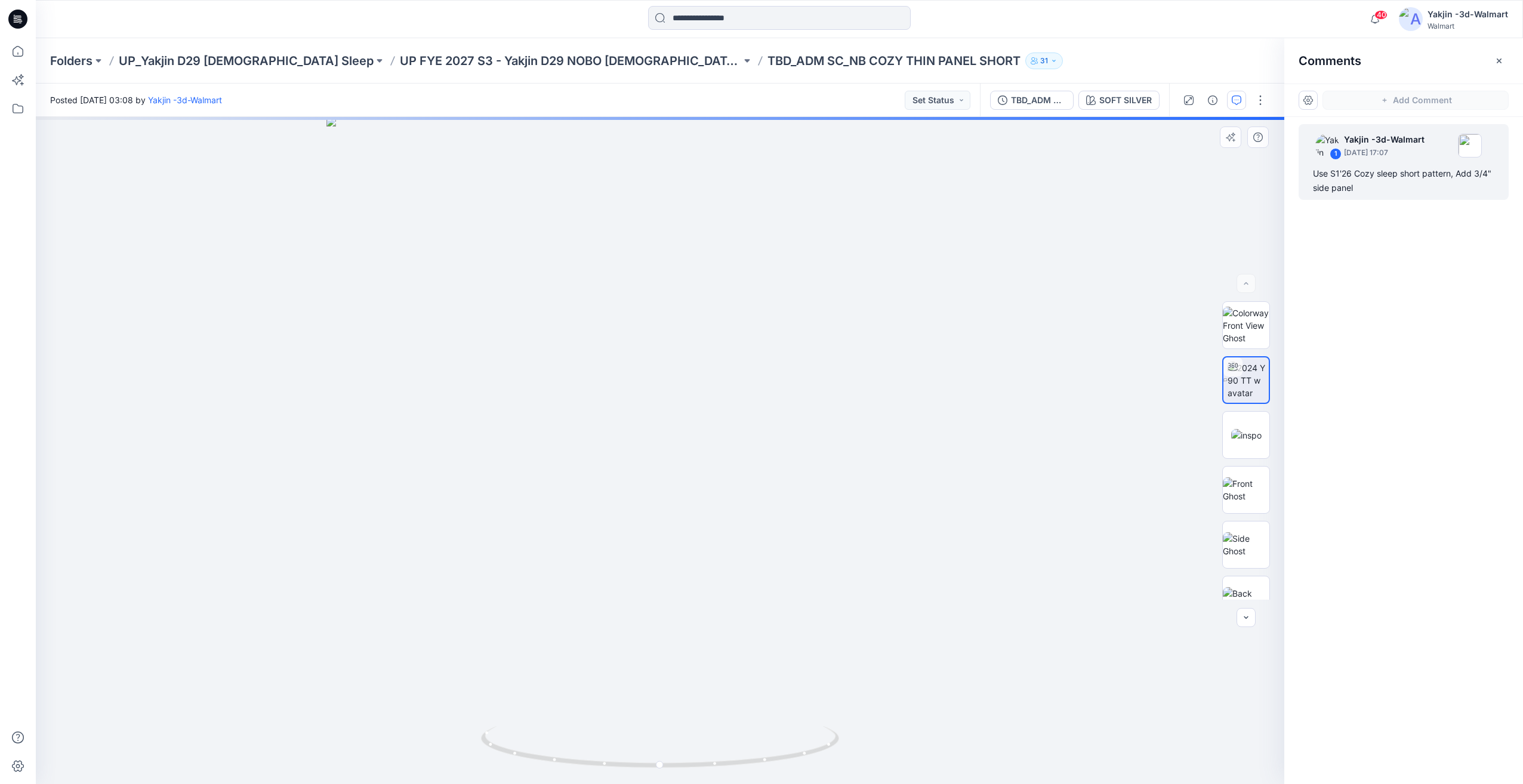
click at [712, 731] on div "SOFT SILVER Loading... Material Properties Loading..." at bounding box center [660, 451] width 1249 height 667
drag, startPoint x: 718, startPoint y: 748, endPoint x: 679, endPoint y: 750, distance: 39.1
click at [679, 750] on div "SOFT SILVER Loading... Material Properties Loading..." at bounding box center [660, 451] width 1249 height 667
drag, startPoint x: 728, startPoint y: 743, endPoint x: 646, endPoint y: 741, distance: 82.0
click at [646, 741] on div "SOFT SILVER Loading... Material Properties Loading..." at bounding box center [660, 451] width 1249 height 667
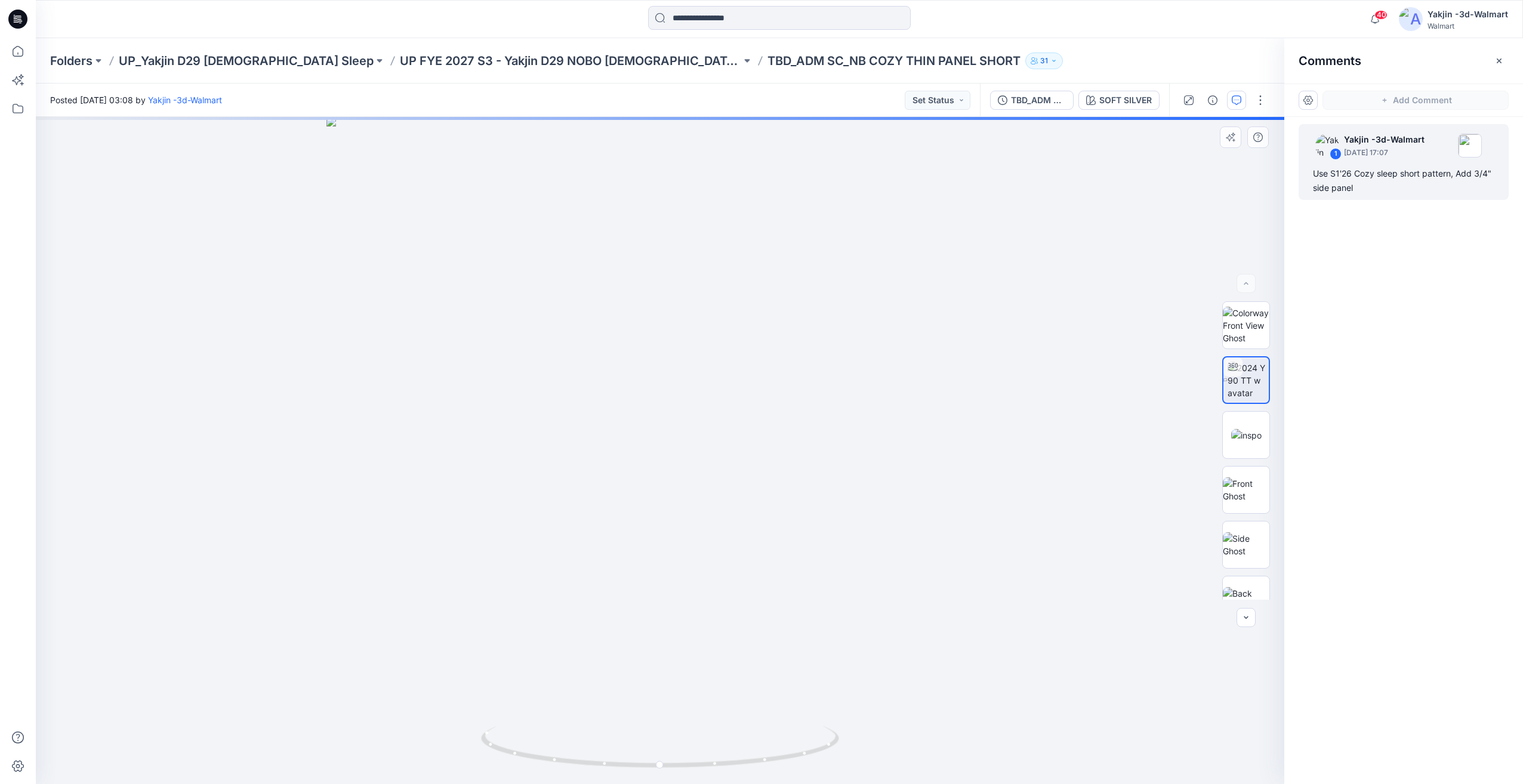
drag, startPoint x: 658, startPoint y: 741, endPoint x: 632, endPoint y: 745, distance: 26.3
click at [632, 745] on div "SOFT SILVER Loading... Material Properties Loading..." at bounding box center [660, 451] width 1249 height 667
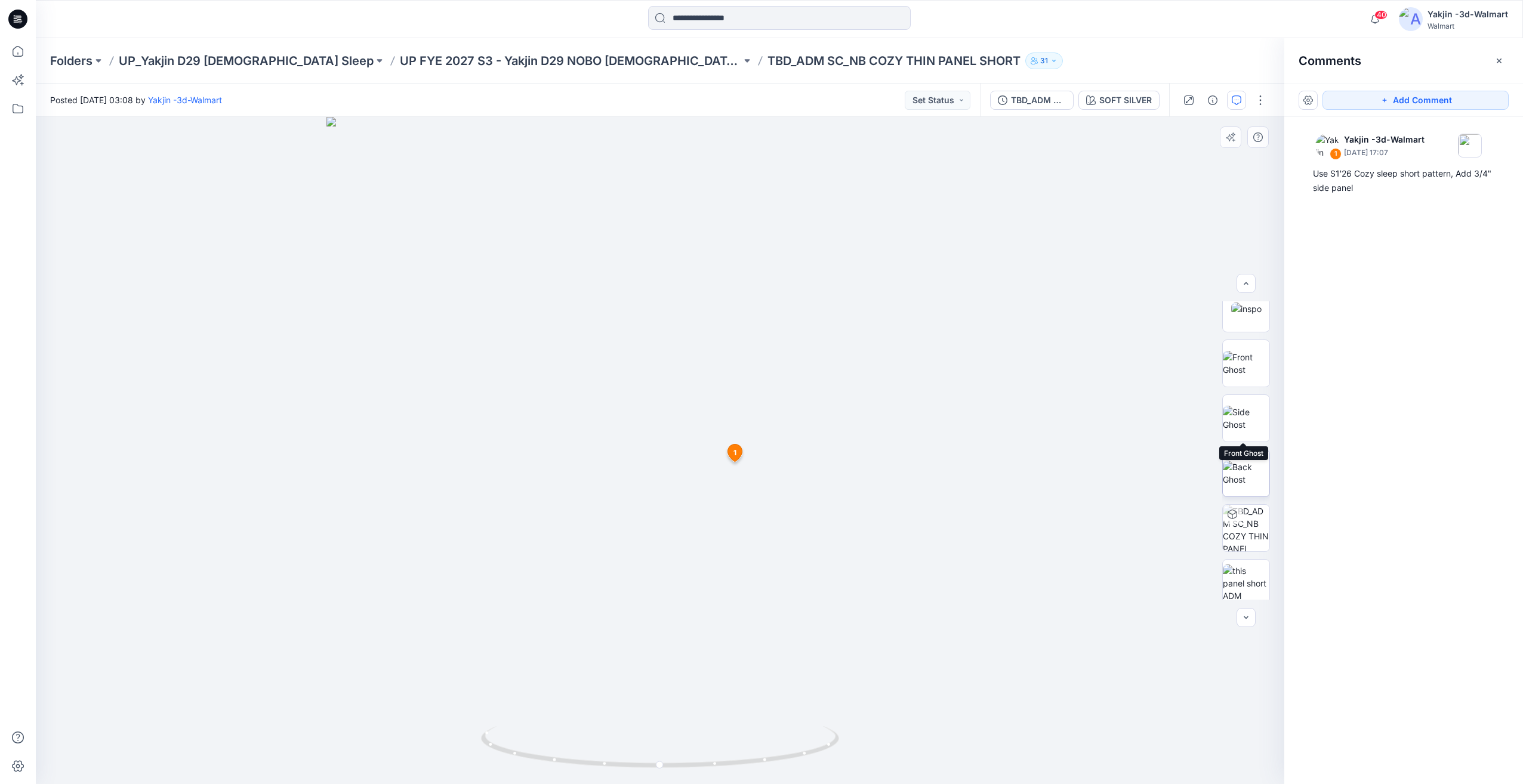
scroll to position [134, 0]
drag, startPoint x: 600, startPoint y: 739, endPoint x: 588, endPoint y: 758, distance: 22.5
click at [588, 758] on icon at bounding box center [662, 748] width 361 height 45
click at [1237, 588] on img at bounding box center [1246, 576] width 46 height 38
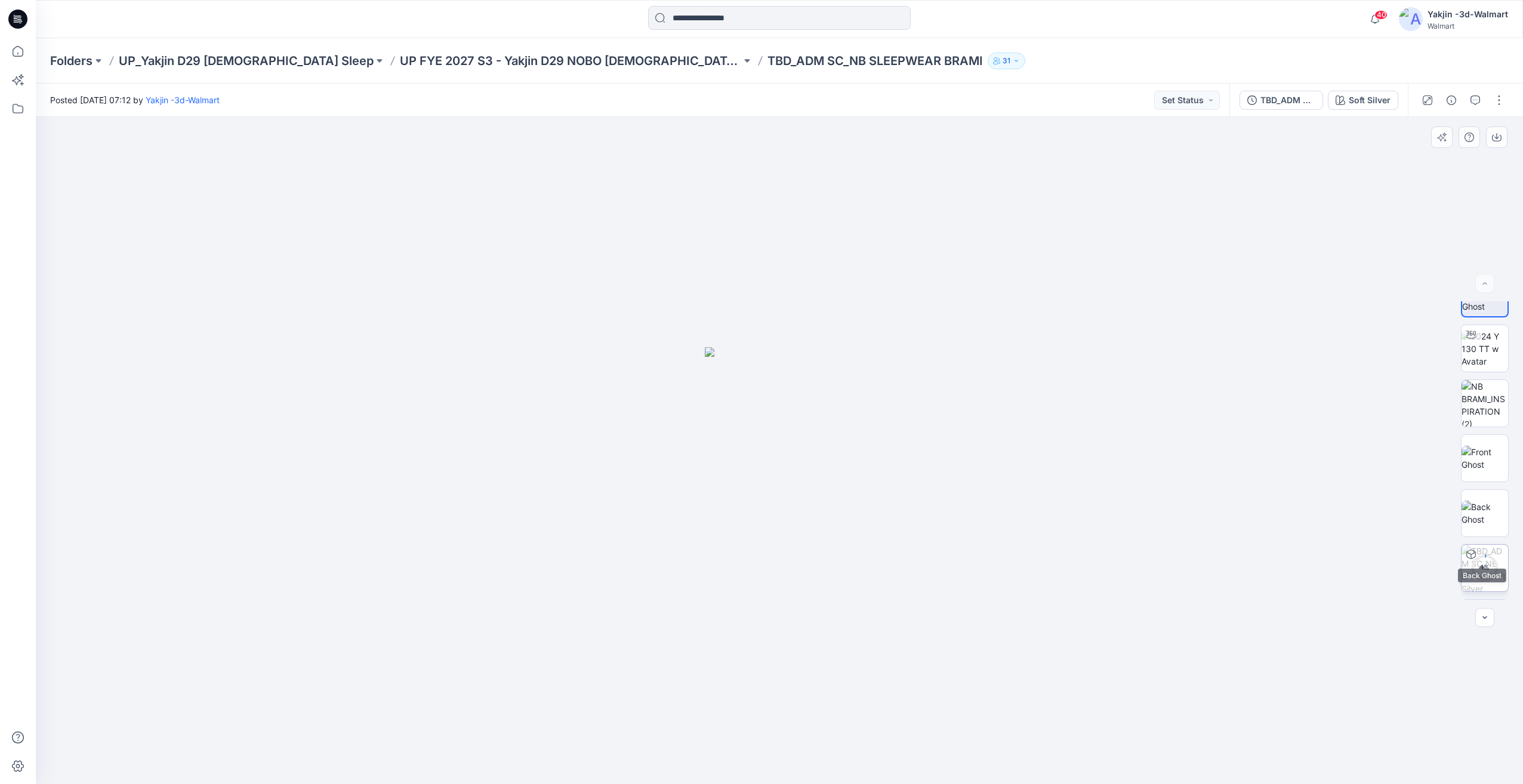
scroll to position [79, 0]
click at [1493, 566] on img at bounding box center [1485, 576] width 46 height 25
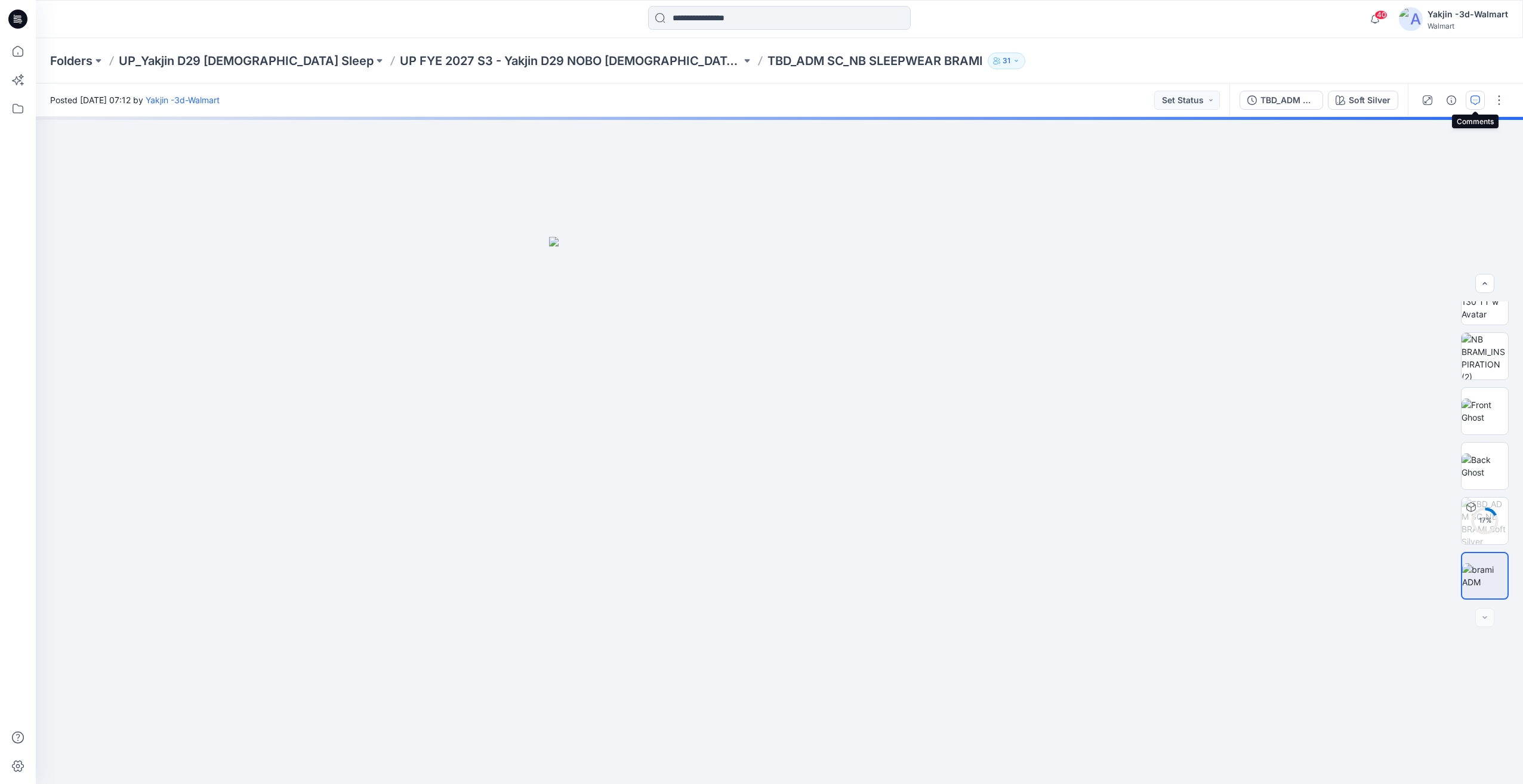
click at [1476, 96] on icon "button" at bounding box center [1475, 101] width 10 height 10
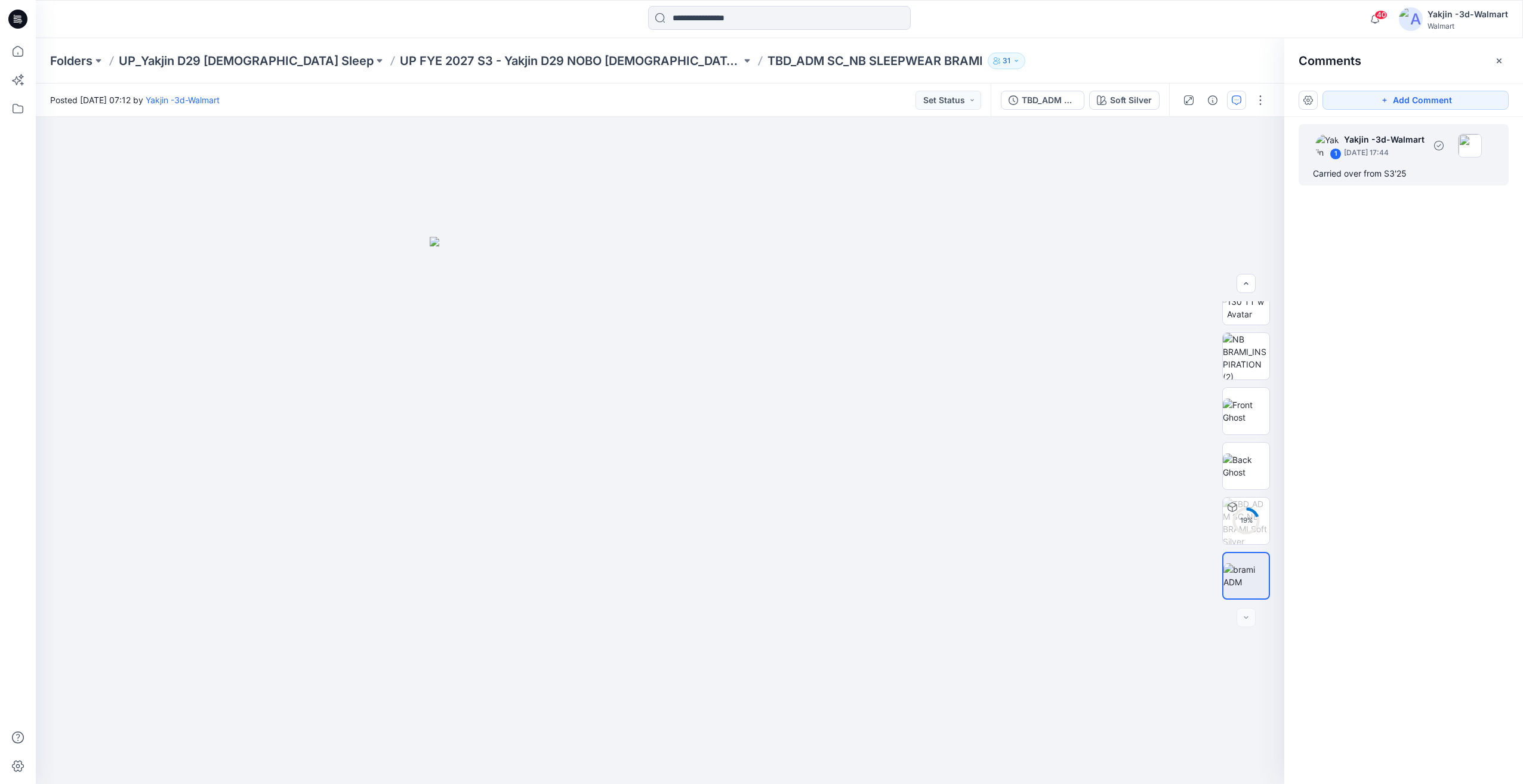
click at [1410, 174] on div "Carried over from S3'25" at bounding box center [1403, 173] width 181 height 14
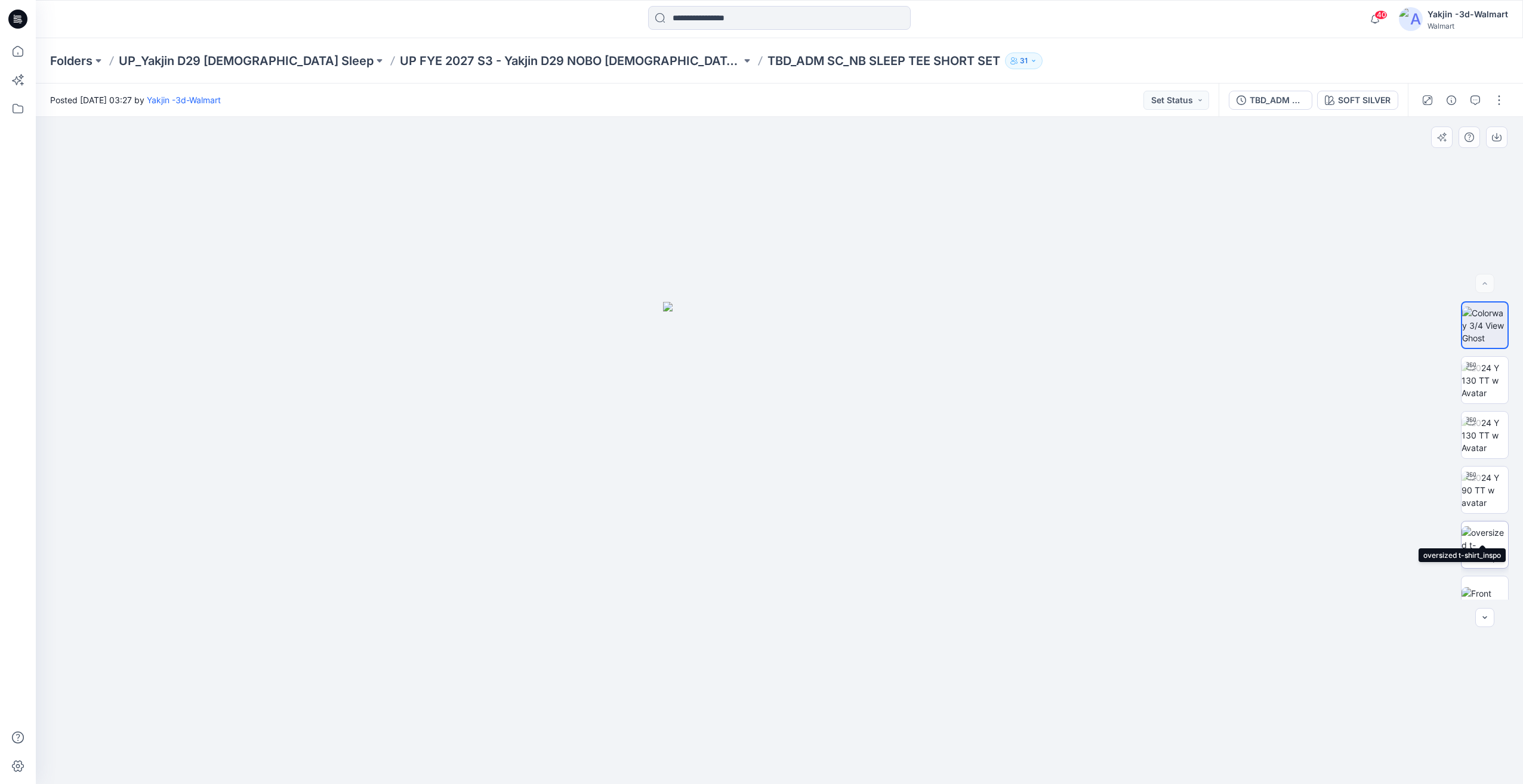
scroll to position [298, 0]
click at [1489, 532] on img at bounding box center [1485, 521] width 46 height 25
click at [1490, 567] on img at bounding box center [1485, 576] width 46 height 25
click at [1483, 101] on button "button" at bounding box center [1475, 100] width 19 height 19
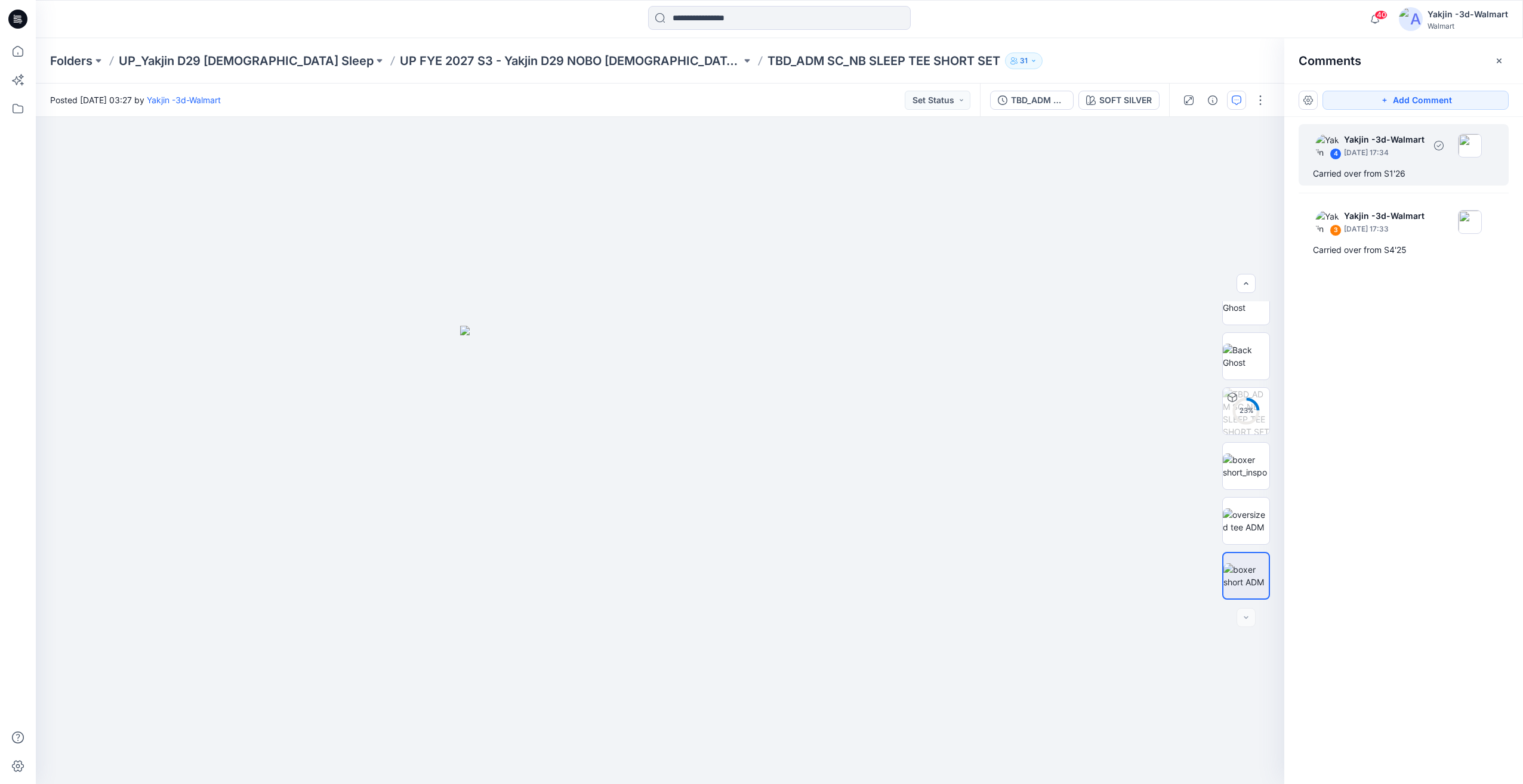
click at [1338, 162] on div "4 Yakjin -3d-Walmart September 02, 2025 17:34 Carried over from S1'26" at bounding box center [1403, 155] width 210 height 62
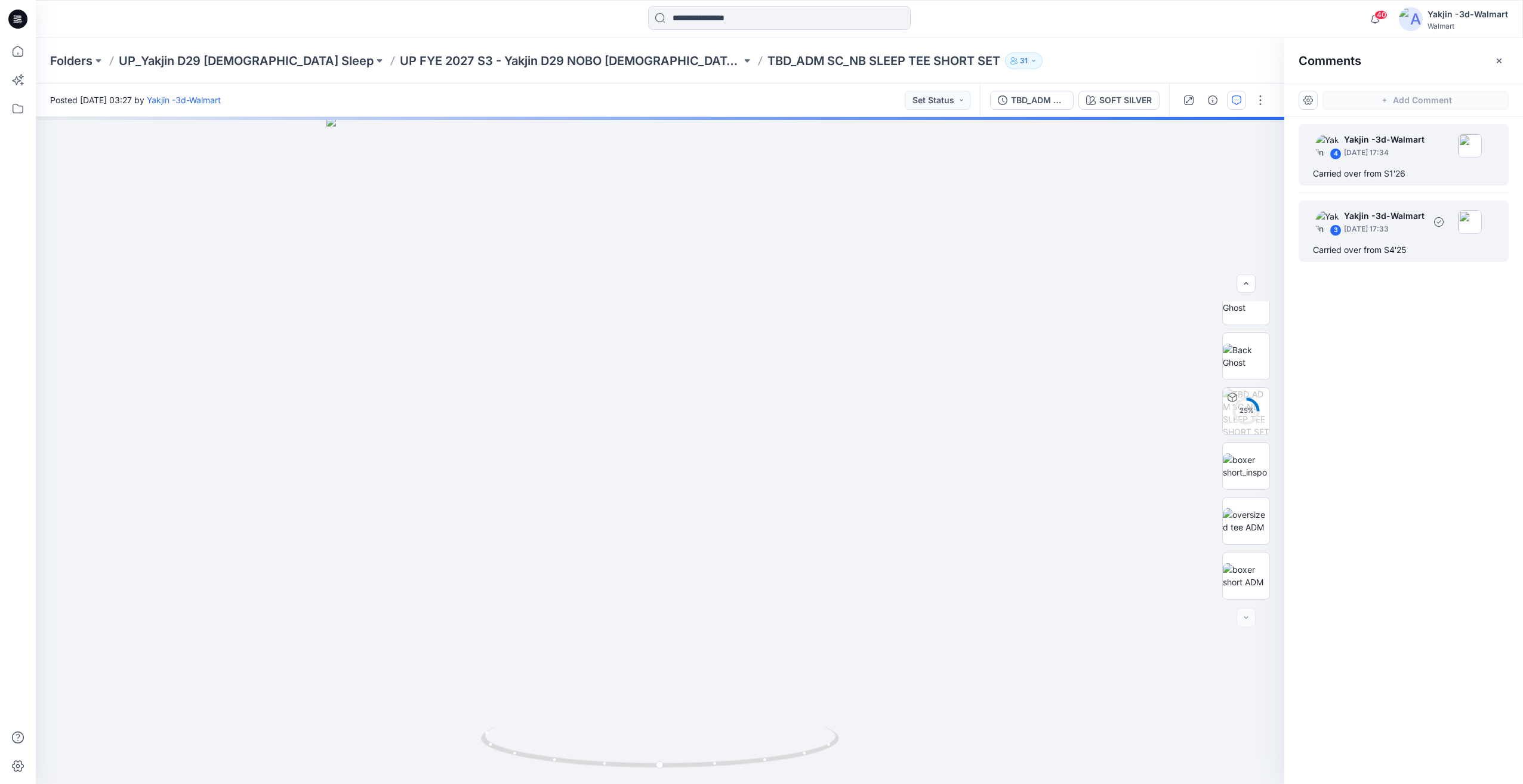
click at [1386, 256] on div "Carried over from S4'25" at bounding box center [1403, 249] width 181 height 14
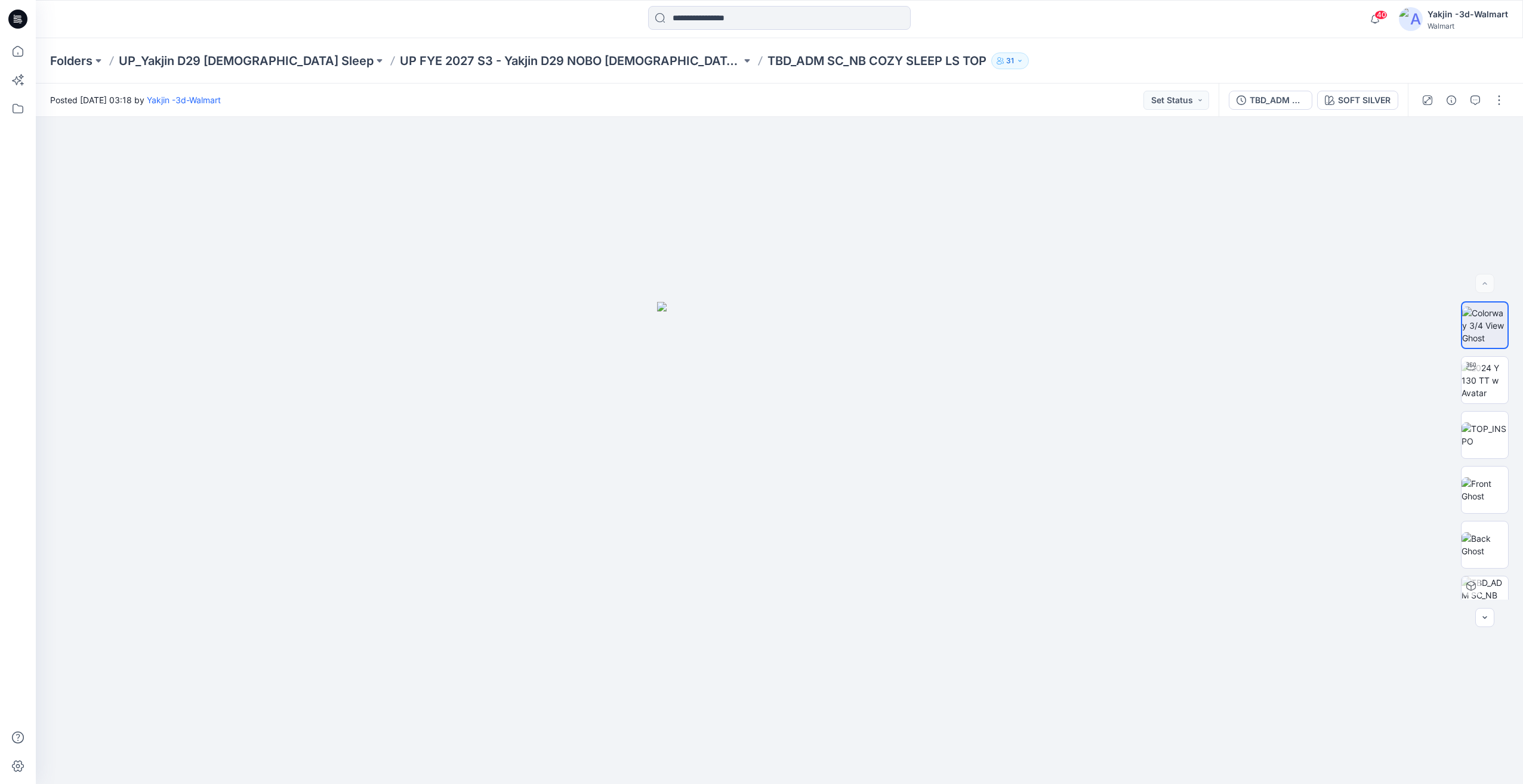
click at [1484, 109] on div at bounding box center [1463, 100] width 110 height 34
click at [1477, 104] on icon "button" at bounding box center [1475, 101] width 10 height 10
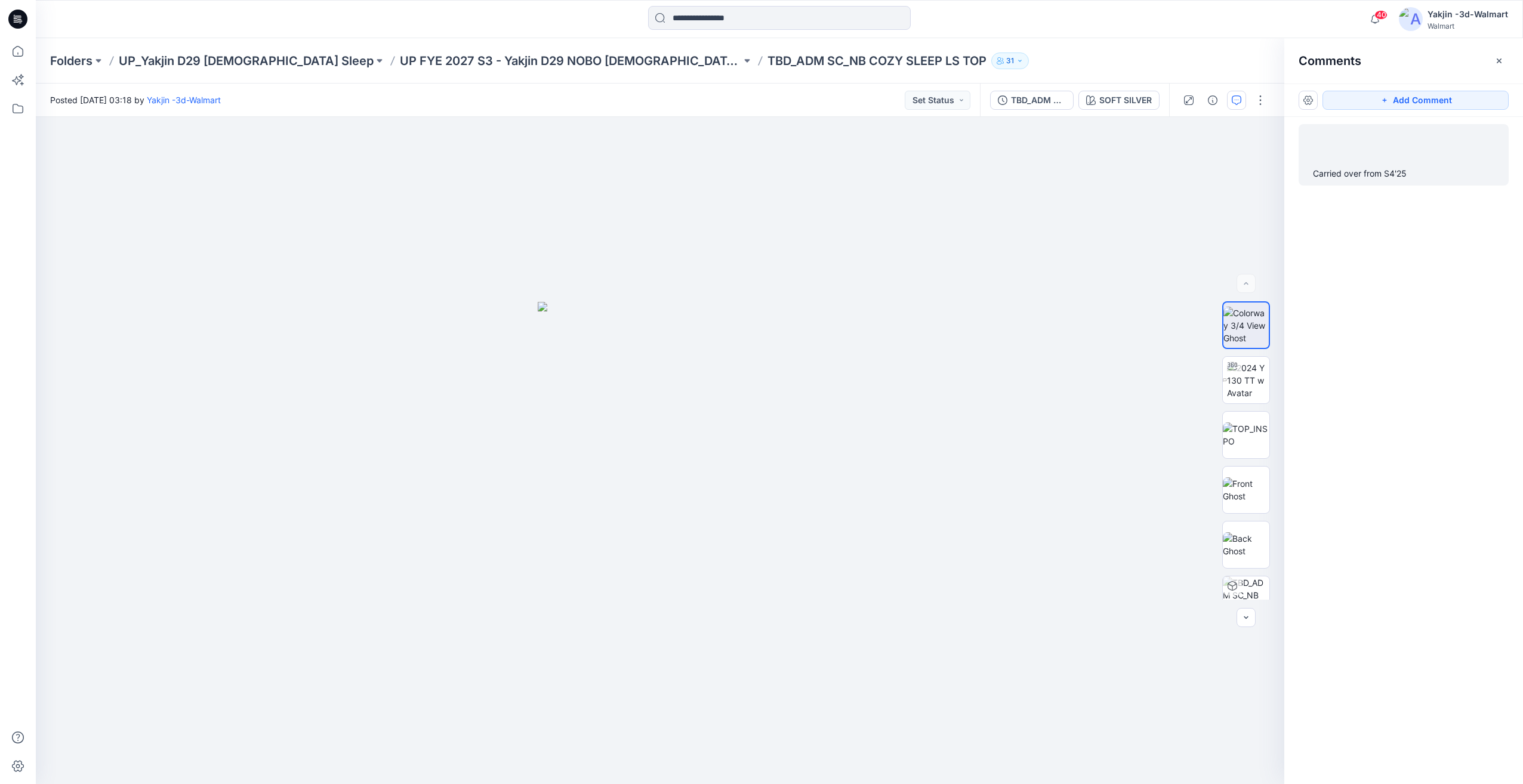
click at [1446, 173] on div "Carried over from S4'25" at bounding box center [1403, 173] width 181 height 14
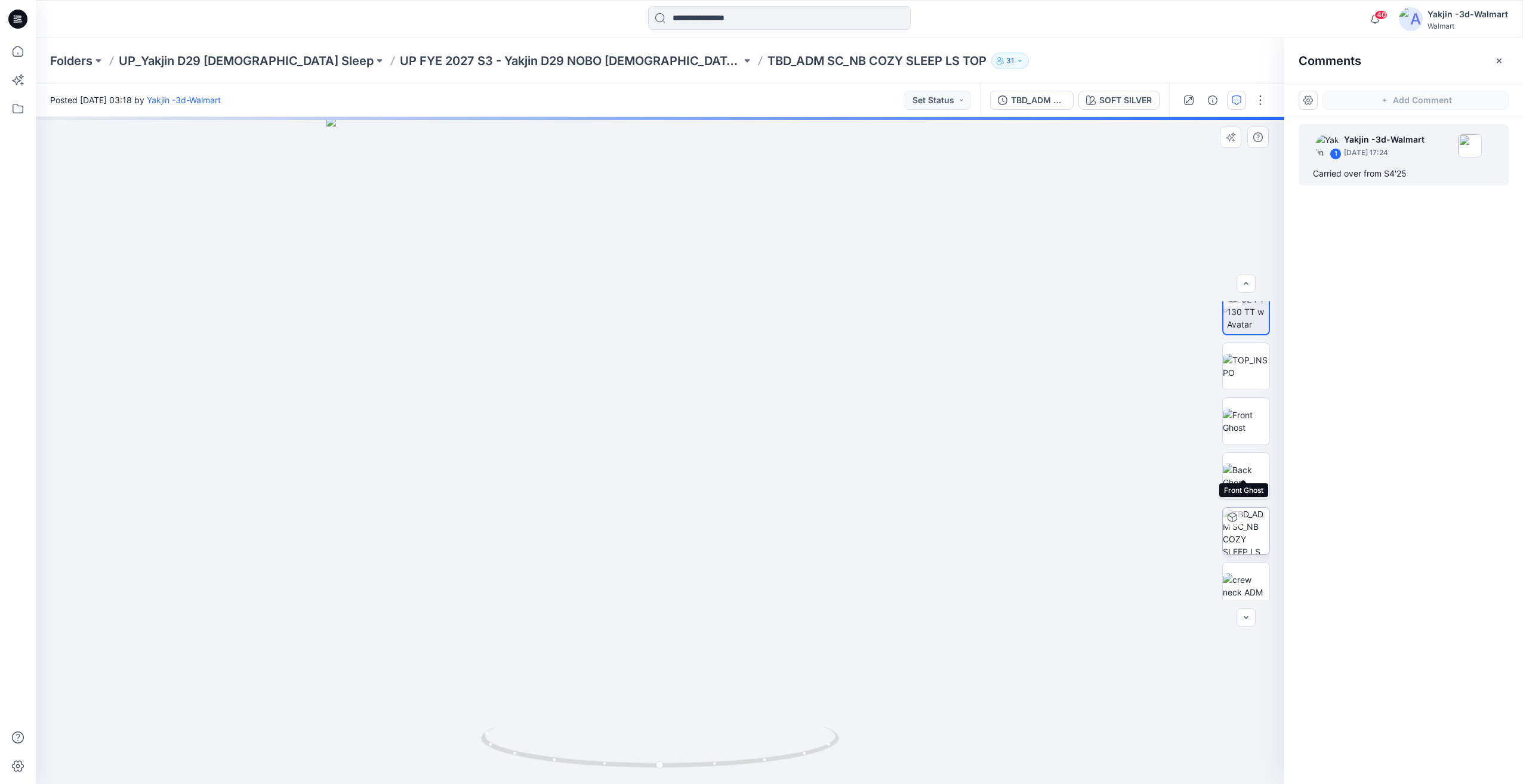
scroll to position [79, 0]
click at [1249, 577] on img at bounding box center [1246, 576] width 46 height 25
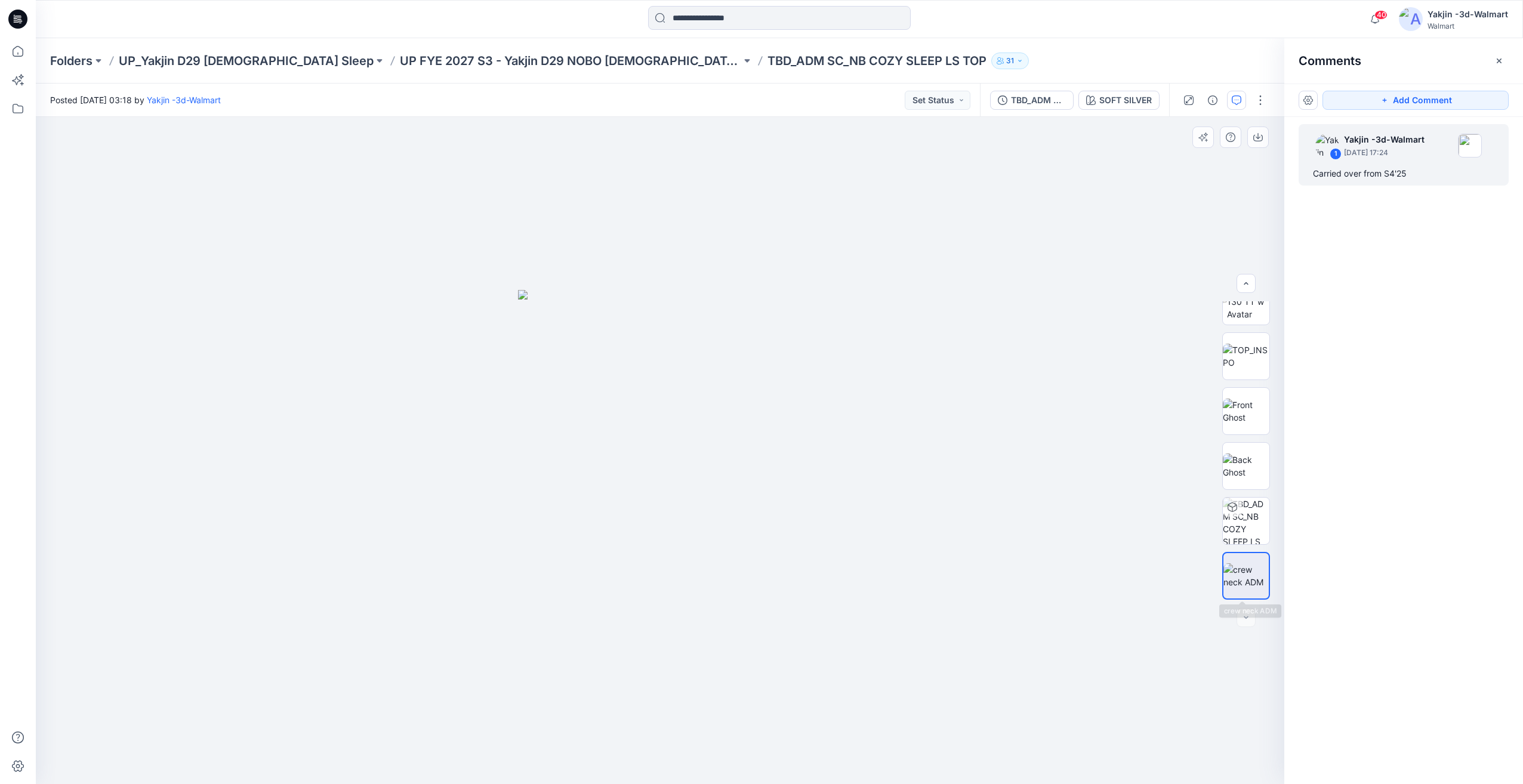
click at [1252, 575] on img at bounding box center [1246, 576] width 45 height 25
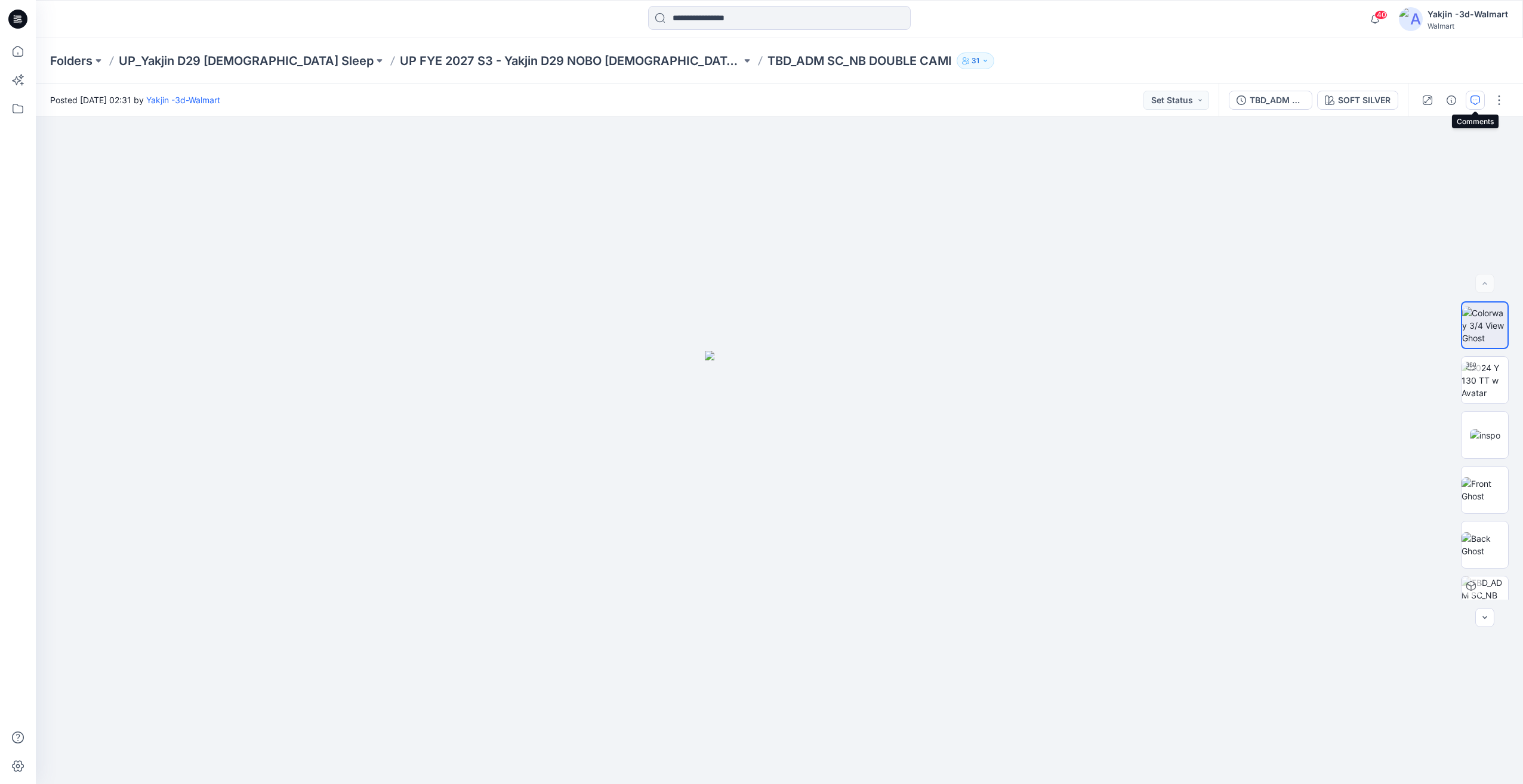
click at [1475, 96] on icon "button" at bounding box center [1475, 101] width 10 height 10
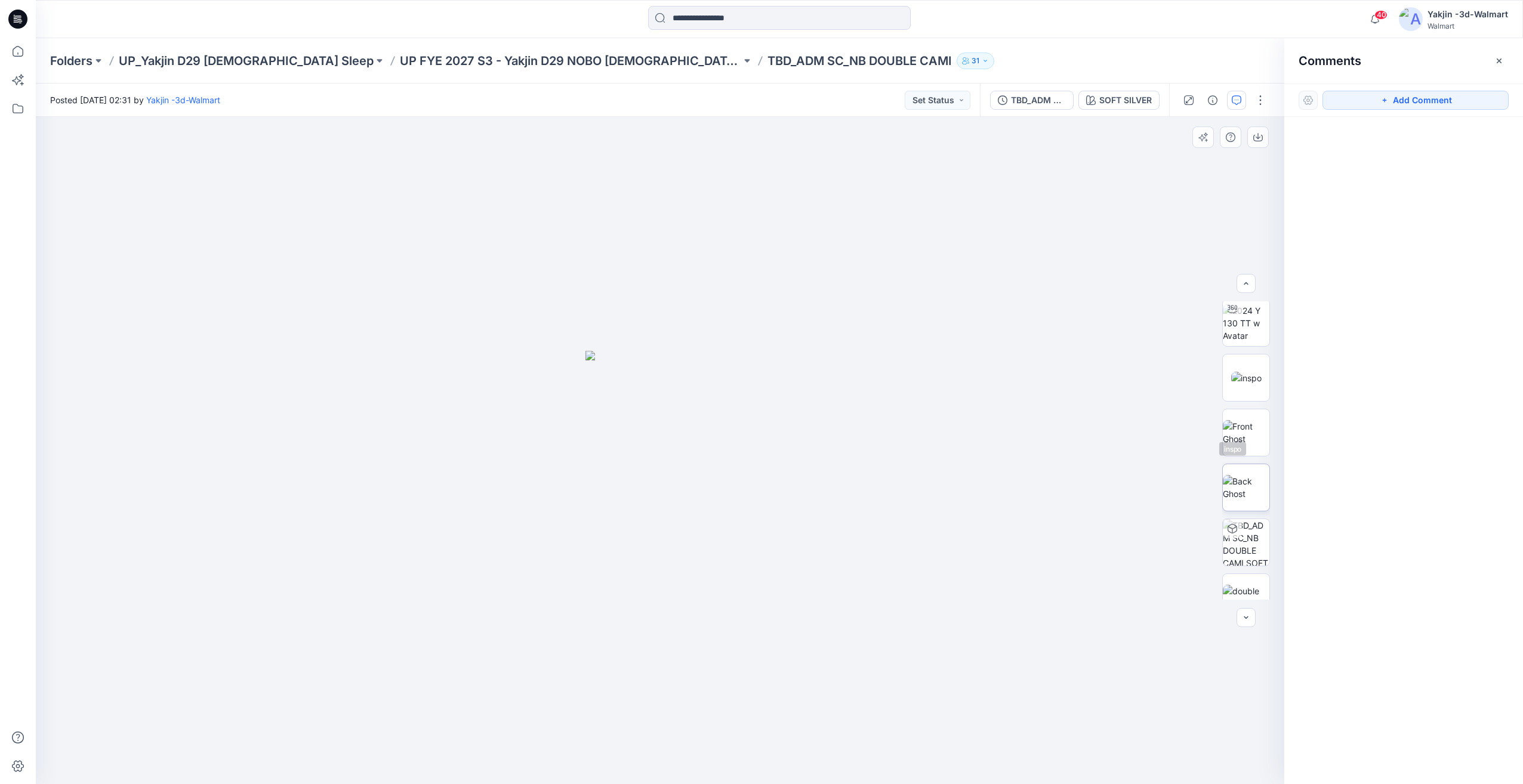
scroll to position [79, 0]
click at [1243, 579] on img at bounding box center [1246, 576] width 46 height 25
click at [1254, 441] on img at bounding box center [1246, 435] width 30 height 13
click at [1256, 386] on img at bounding box center [1246, 380] width 46 height 38
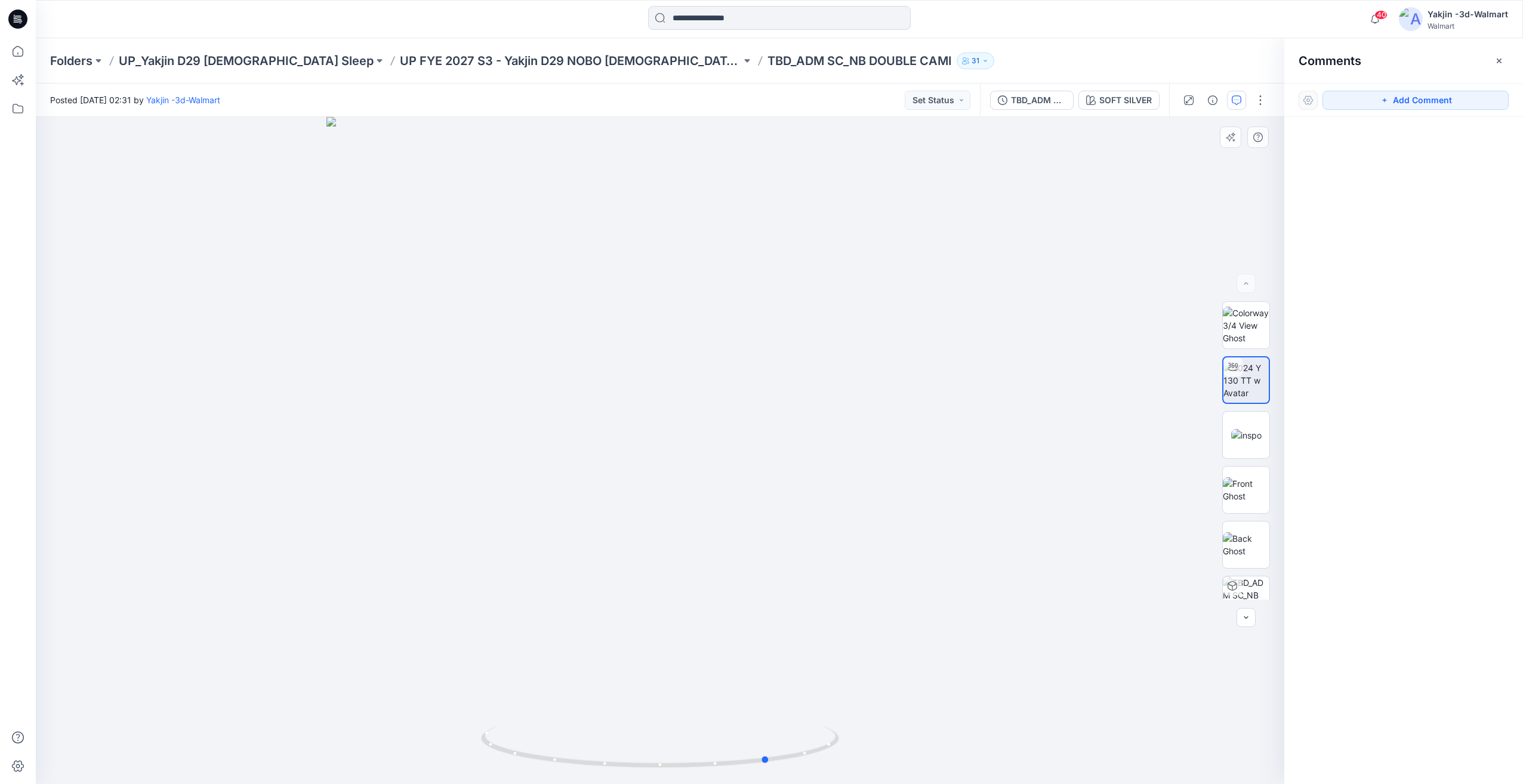
drag, startPoint x: 786, startPoint y: 747, endPoint x: 895, endPoint y: 718, distance: 112.8
click at [895, 718] on div at bounding box center [660, 451] width 1249 height 667
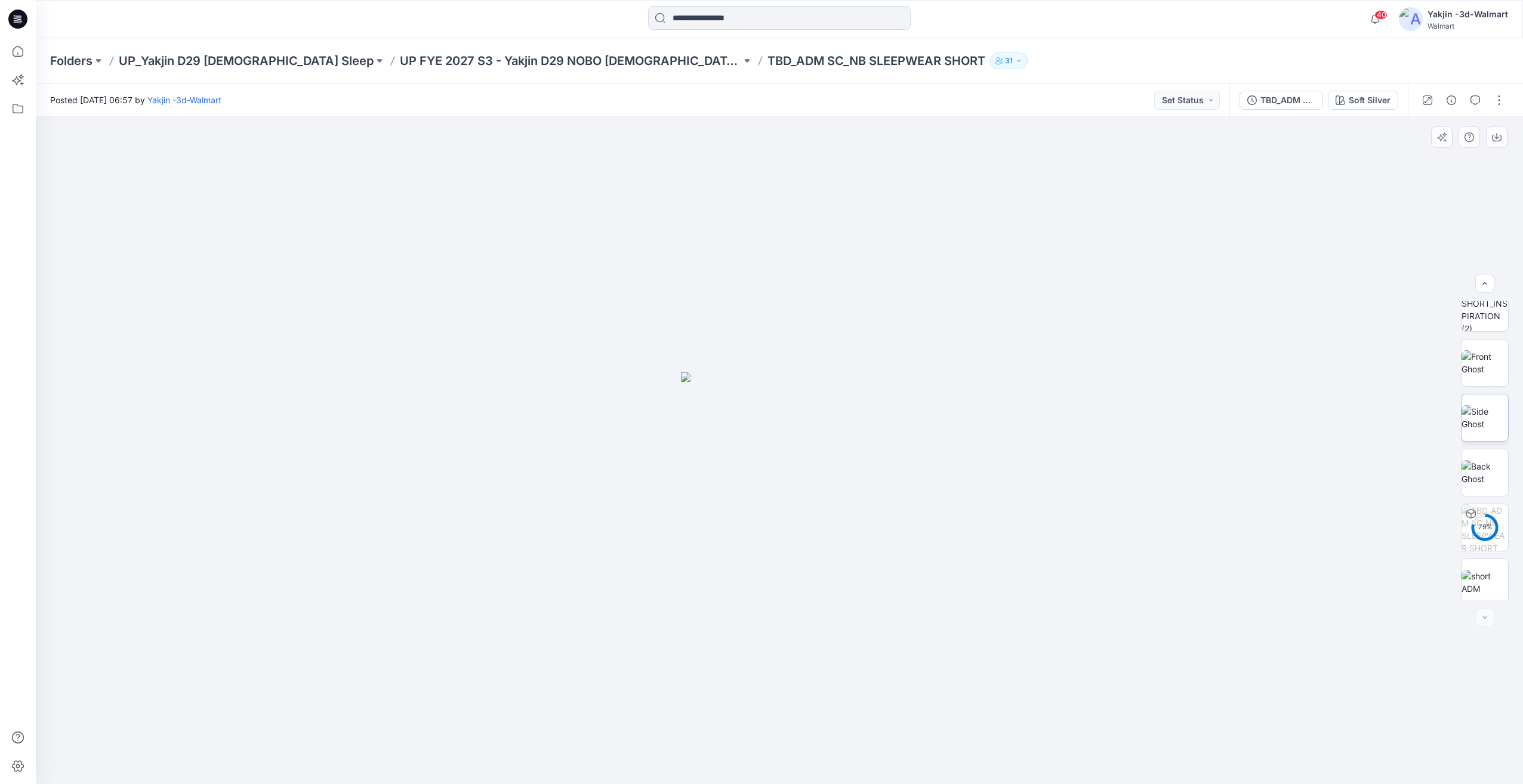
scroll to position [134, 0]
click at [1485, 588] on img at bounding box center [1485, 576] width 46 height 25
click at [1490, 391] on img at bounding box center [1485, 380] width 46 height 38
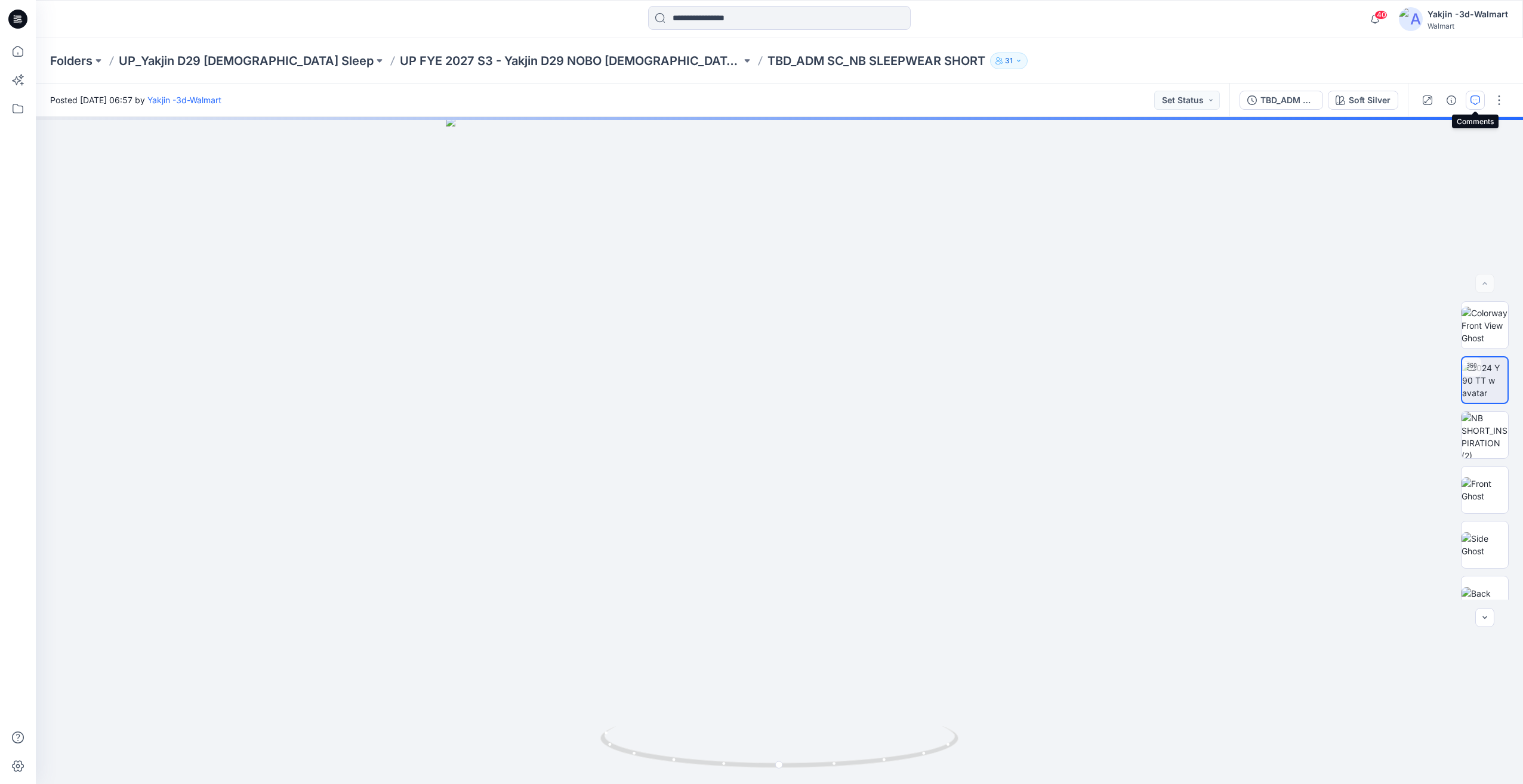
click at [1476, 102] on icon "button" at bounding box center [1475, 101] width 10 height 10
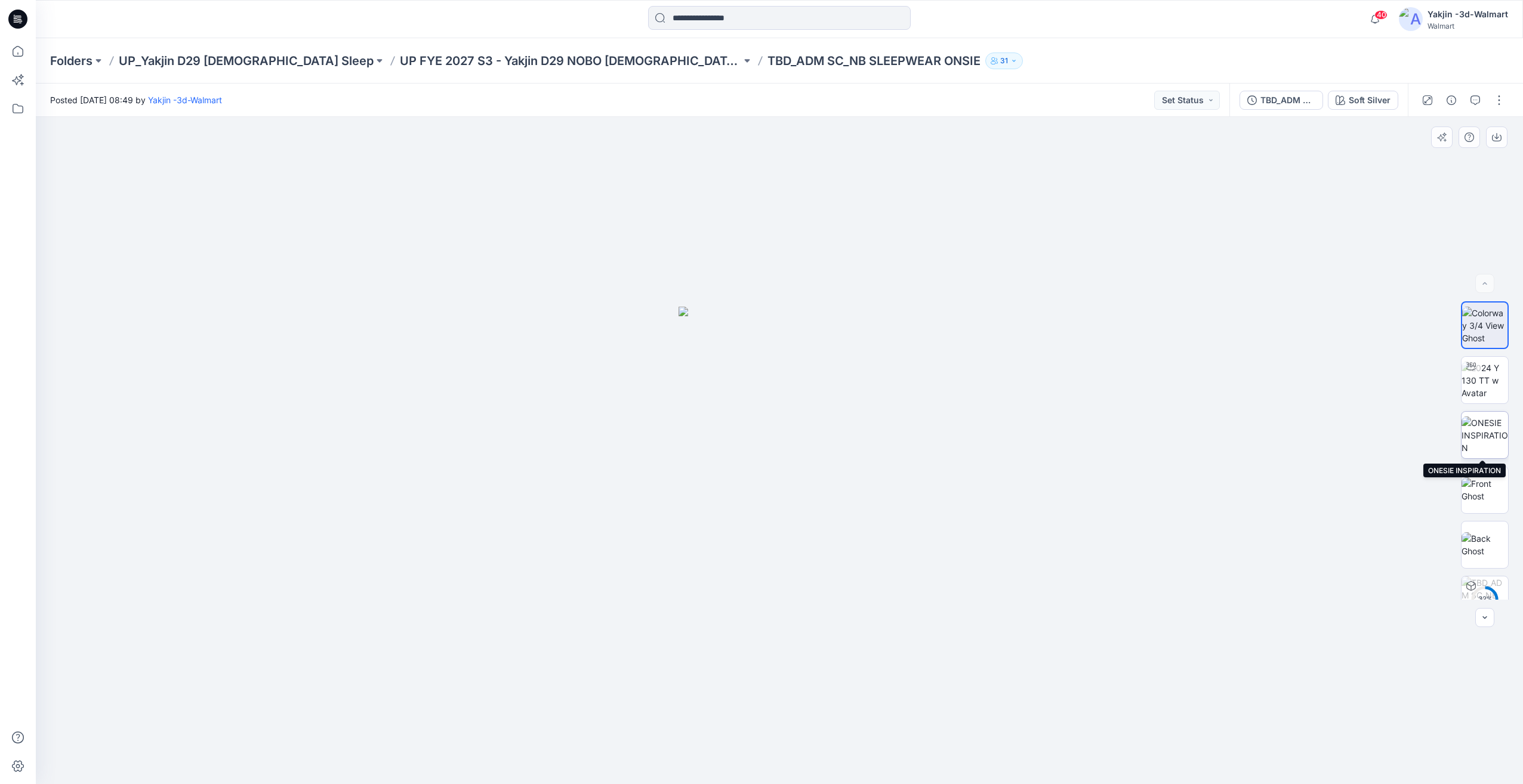
click at [1493, 420] on img at bounding box center [1485, 435] width 46 height 38
click at [1489, 396] on img at bounding box center [1485, 380] width 46 height 38
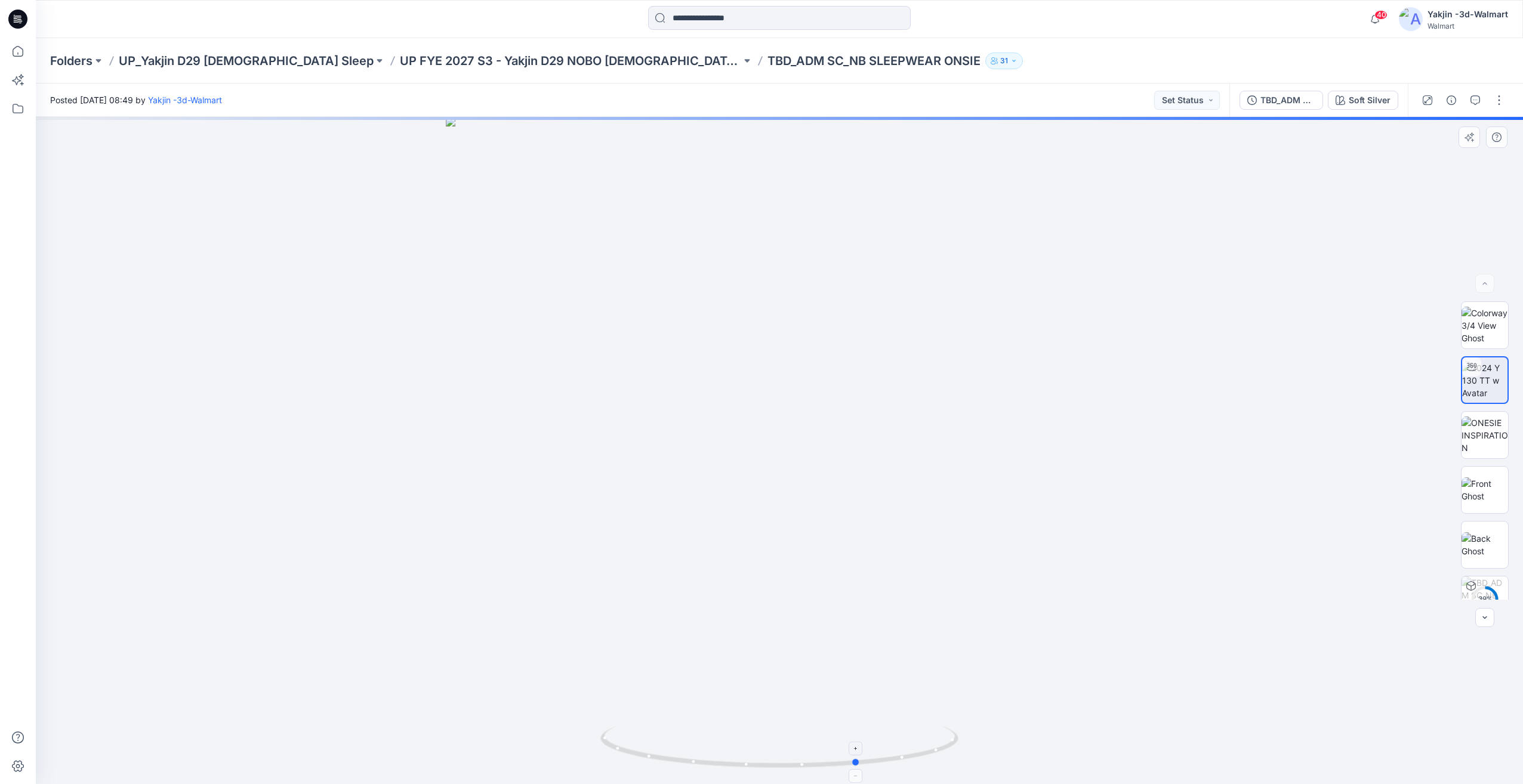
click at [930, 752] on icon at bounding box center [781, 748] width 361 height 45
drag, startPoint x: 931, startPoint y: 752, endPoint x: 894, endPoint y: 754, distance: 37.1
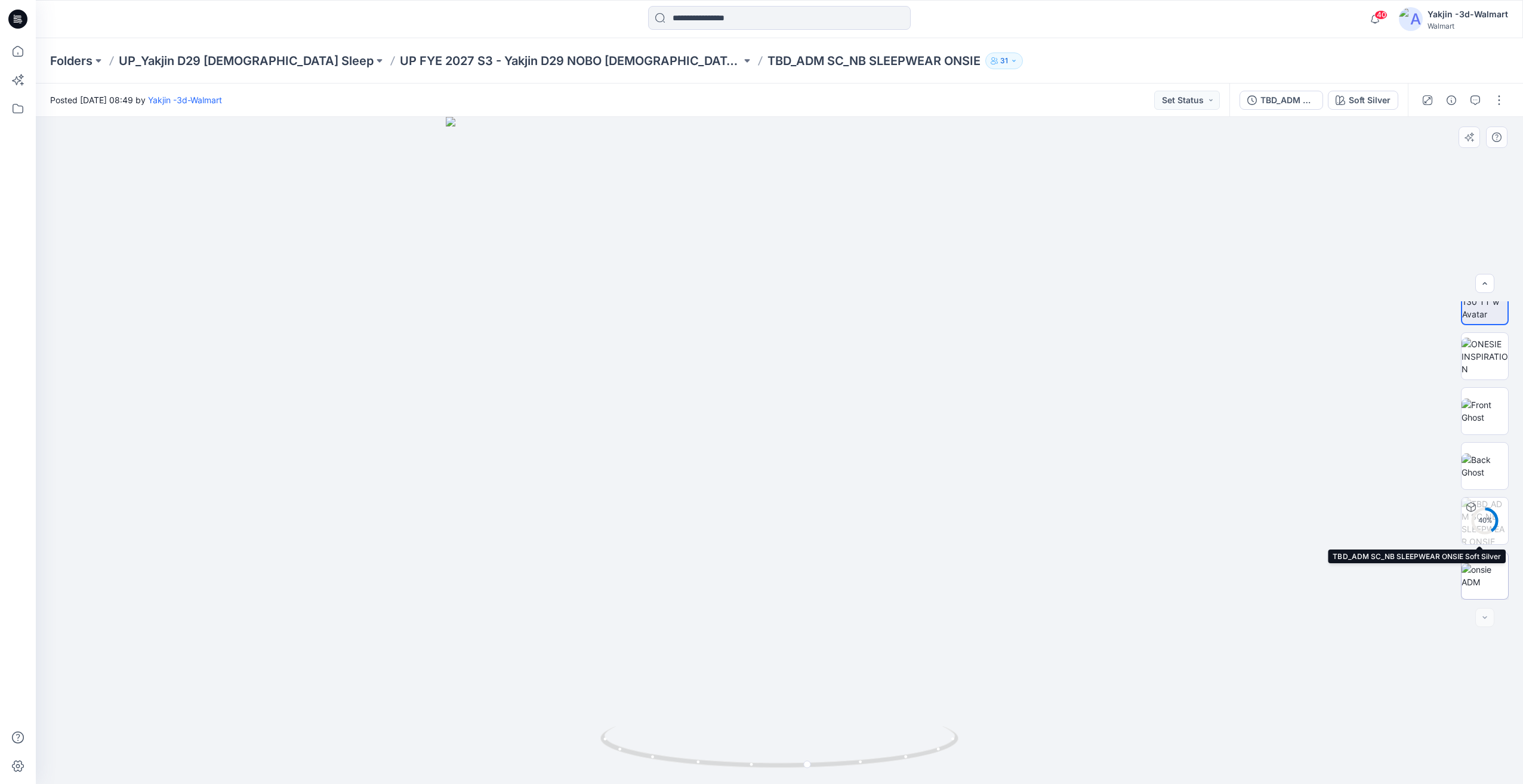
click at [1482, 572] on img at bounding box center [1485, 576] width 46 height 25
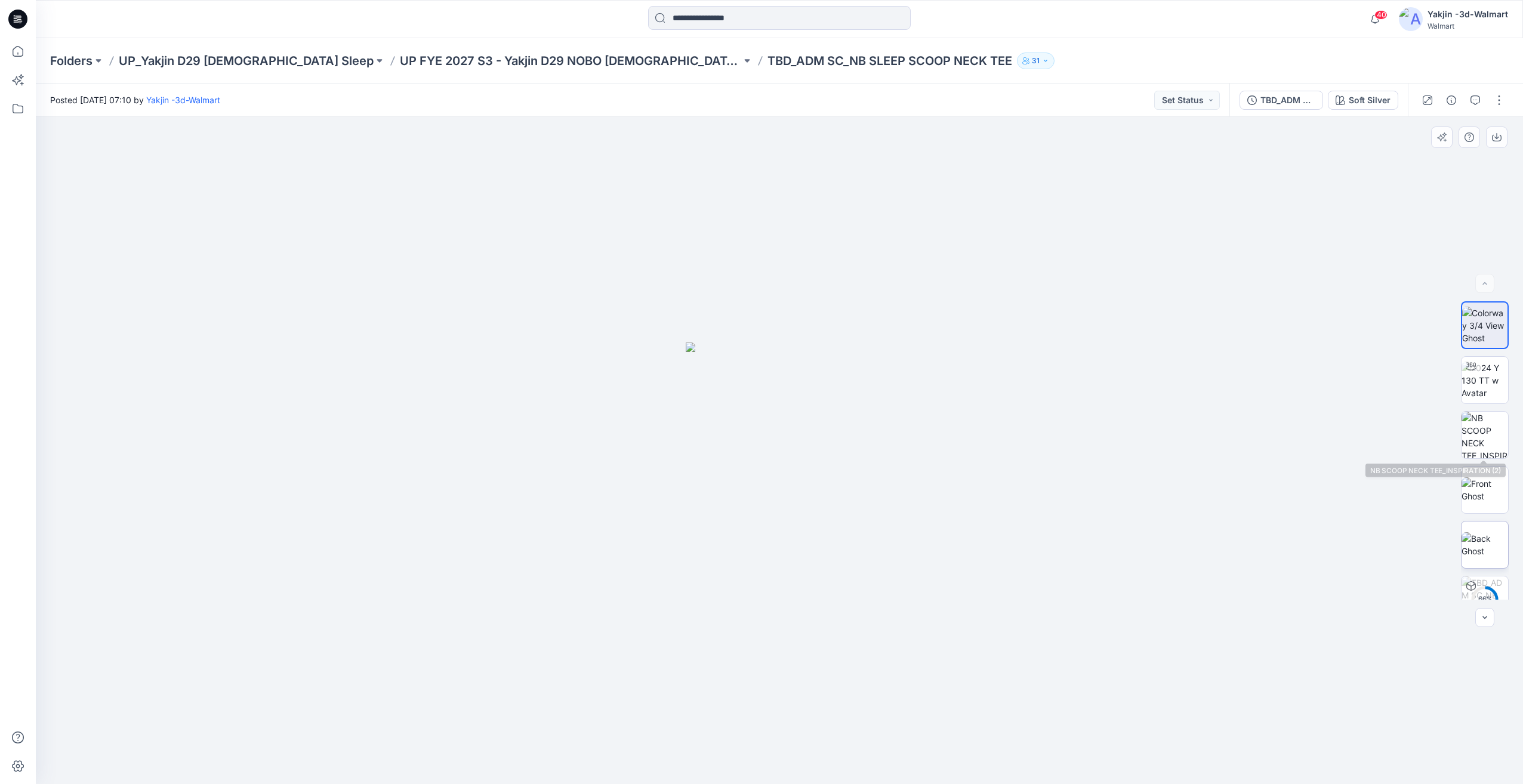
scroll to position [79, 0]
click at [1498, 571] on img at bounding box center [1485, 576] width 46 height 25
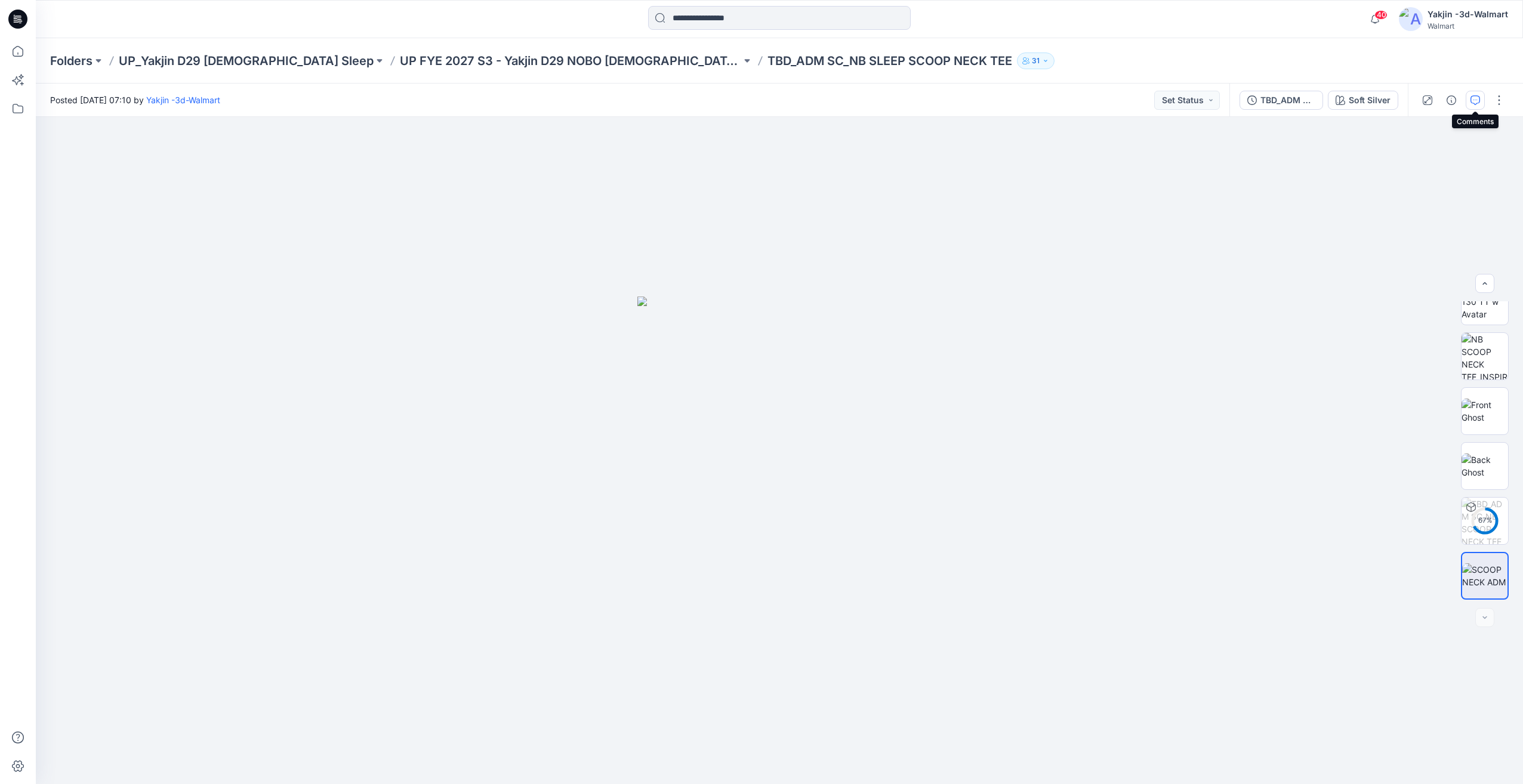
click at [1480, 97] on button "button" at bounding box center [1475, 100] width 19 height 19
click at [1496, 381] on img at bounding box center [1485, 380] width 46 height 38
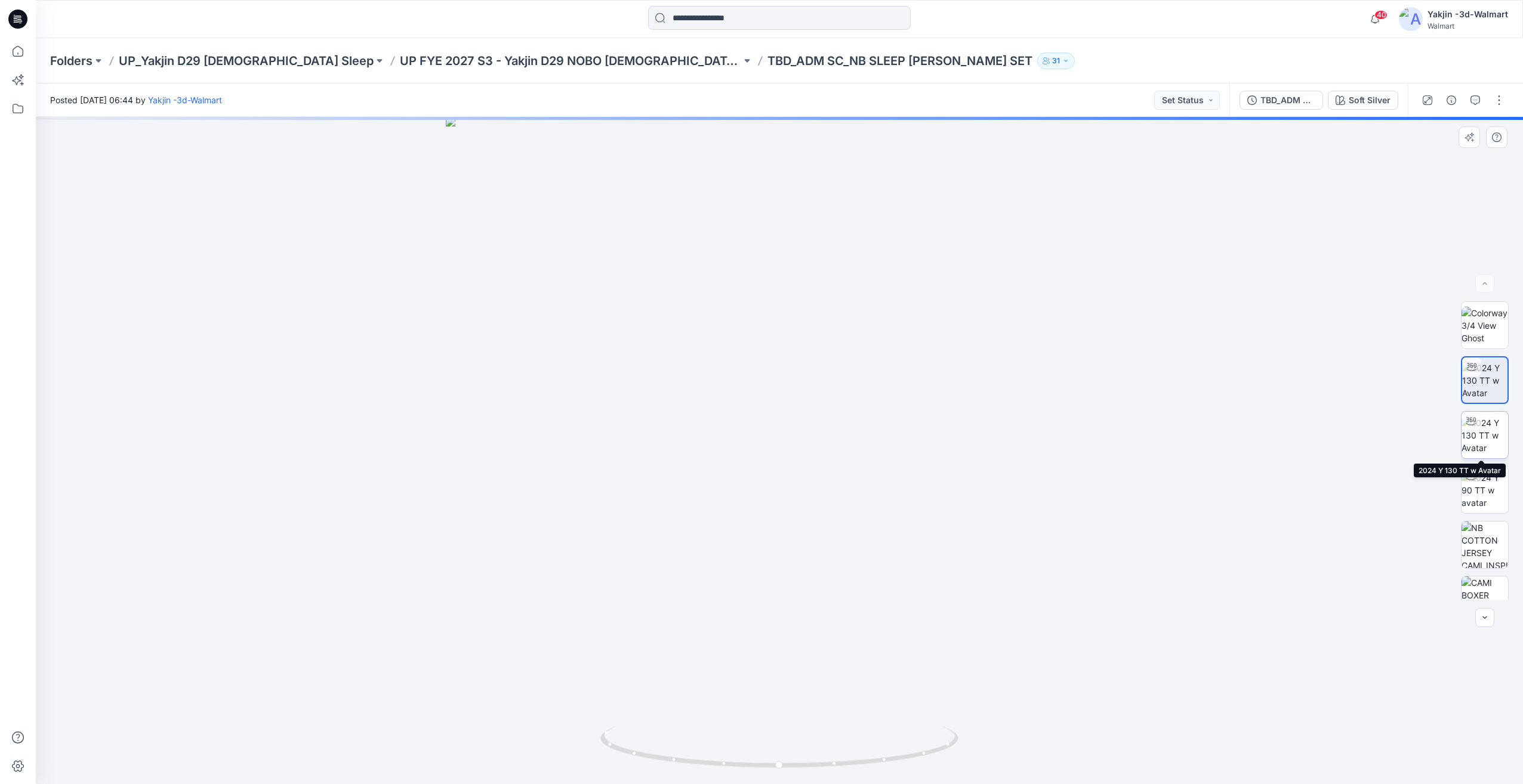
click at [1496, 440] on img at bounding box center [1485, 435] width 46 height 38
click at [1496, 490] on img at bounding box center [1485, 490] width 46 height 38
click at [1469, 100] on button "button" at bounding box center [1475, 100] width 19 height 19
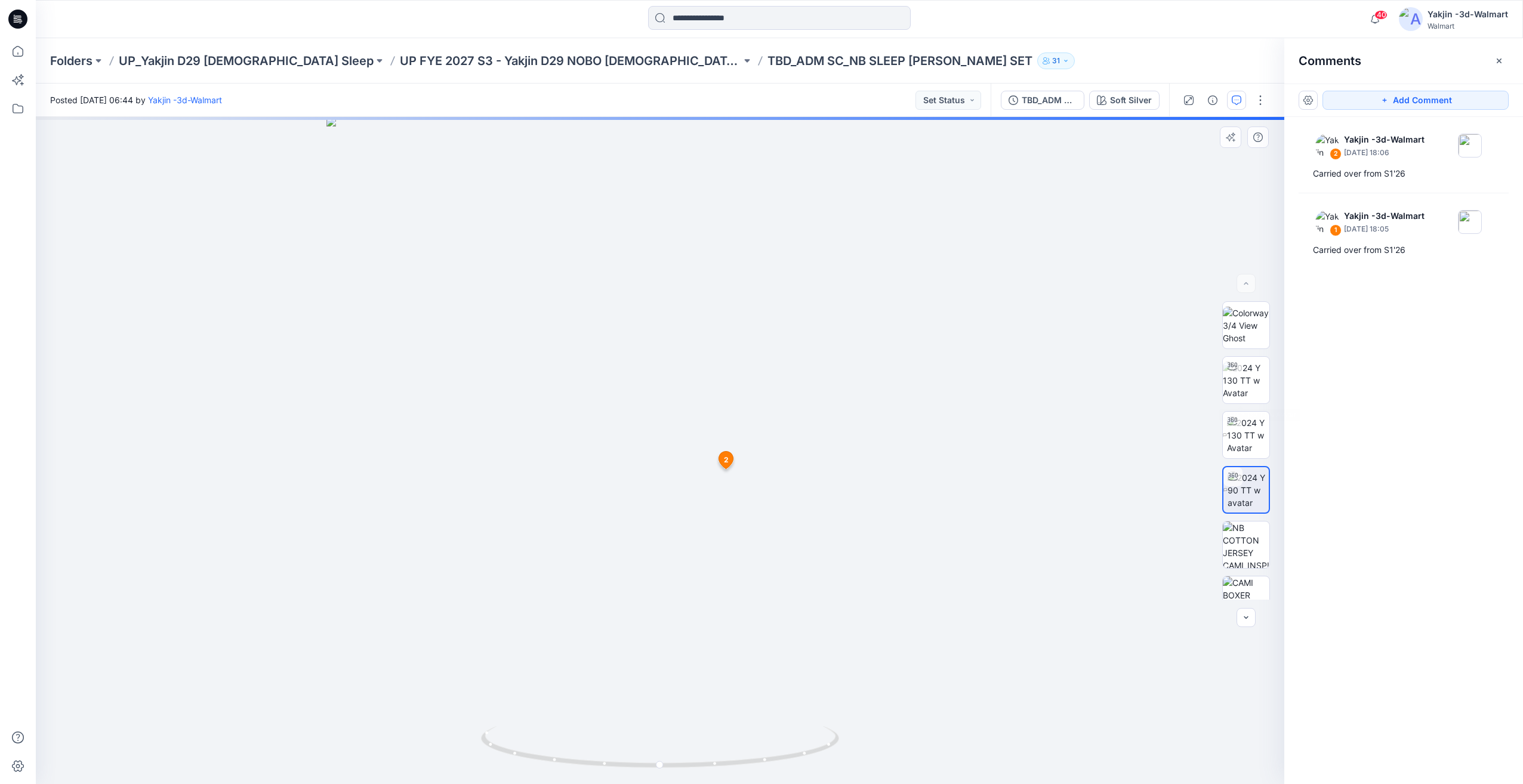
scroll to position [298, 0]
click at [1243, 524] on img at bounding box center [1246, 521] width 46 height 25
click at [1256, 576] on img at bounding box center [1246, 576] width 46 height 25
